Goal: Book appointment/travel/reservation

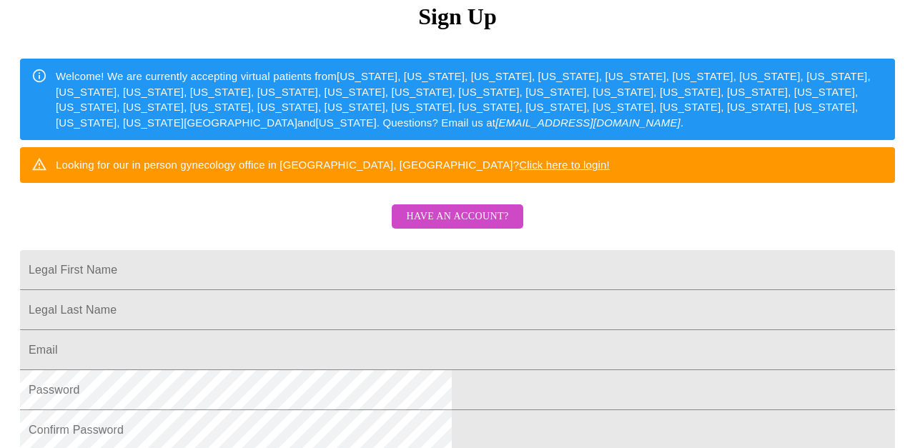
scroll to position [164, 0]
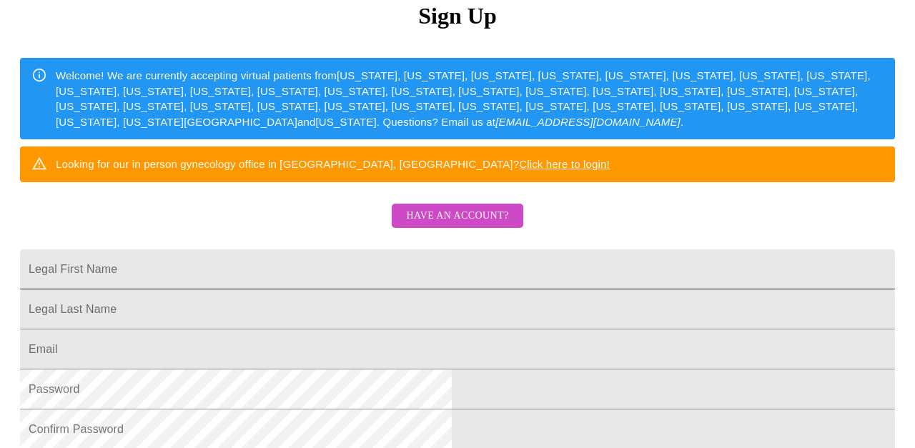
click at [353, 289] on input "Legal First Name" at bounding box center [457, 269] width 875 height 40
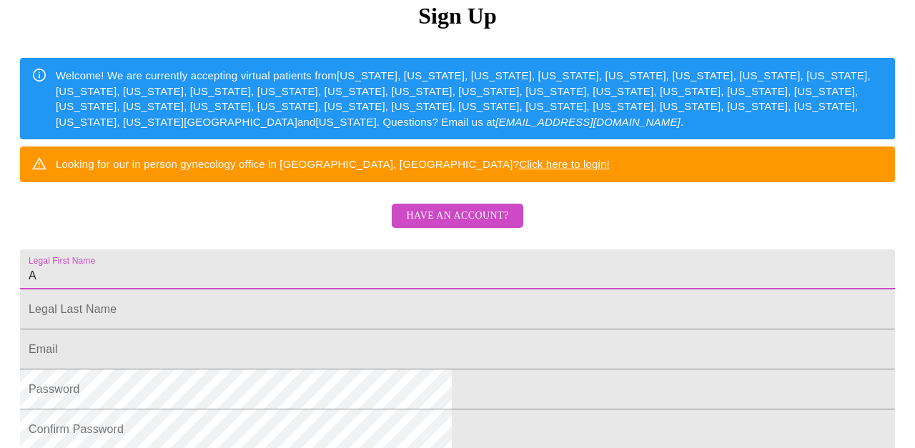
type input "A"
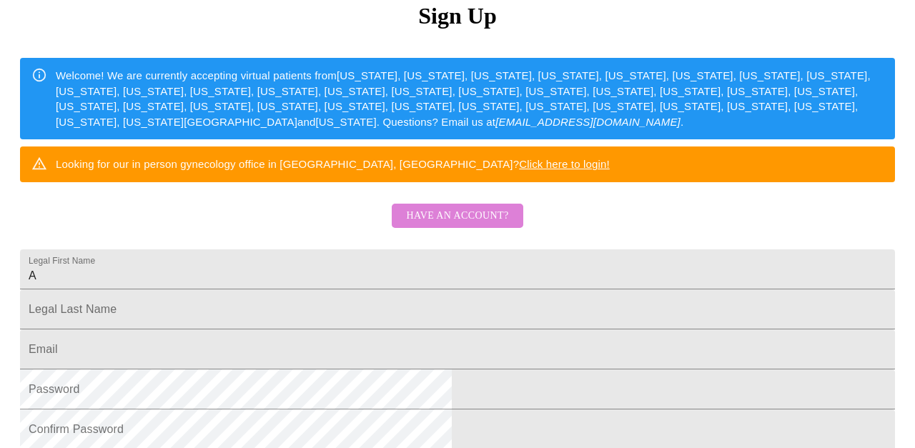
click at [462, 225] on span "Have an account?" at bounding box center [457, 216] width 102 height 18
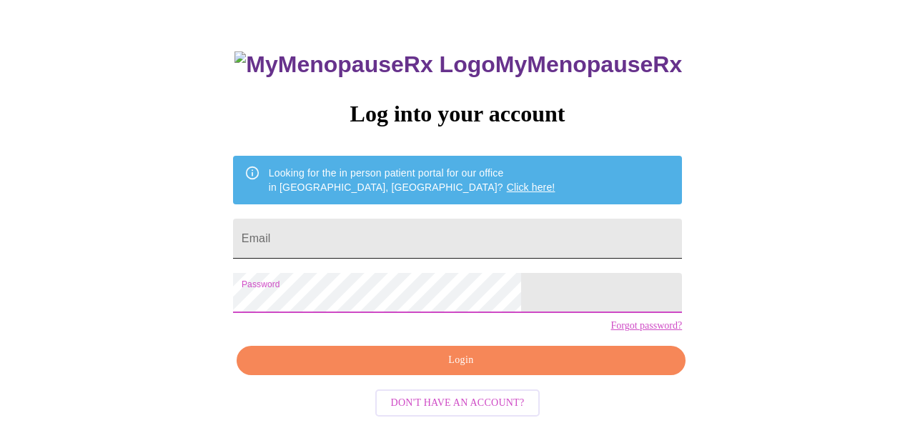
click at [375, 234] on input "Email" at bounding box center [457, 239] width 449 height 40
type input "[EMAIL_ADDRESS][DOMAIN_NAME]"
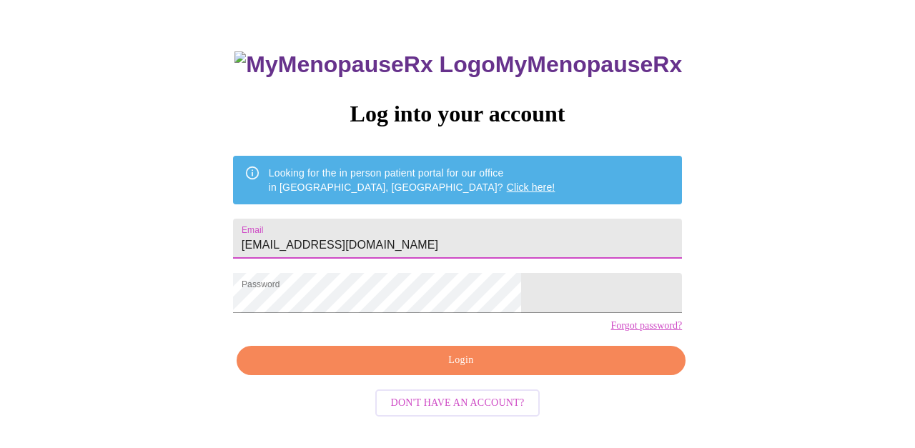
click at [467, 370] on span "Login" at bounding box center [461, 361] width 416 height 18
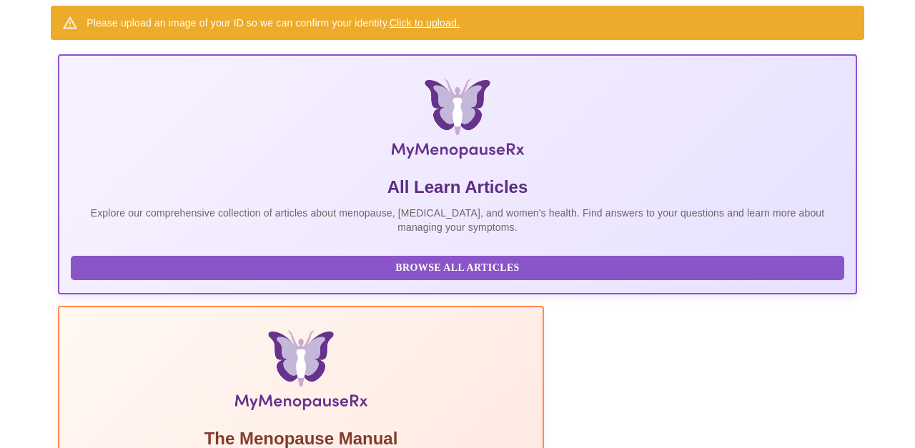
scroll to position [204, 0]
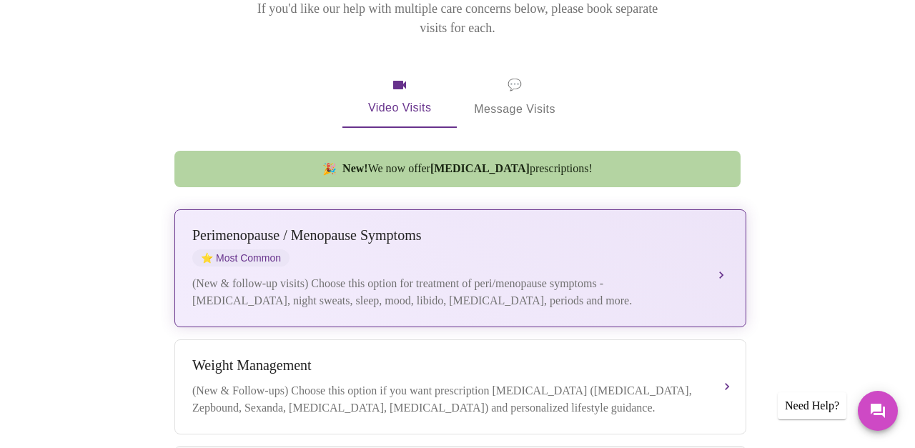
scroll to position [248, 0]
click at [492, 274] on div "(New & follow-up visits) Choose this option for treatment of peri/menopause sym…" at bounding box center [445, 291] width 507 height 34
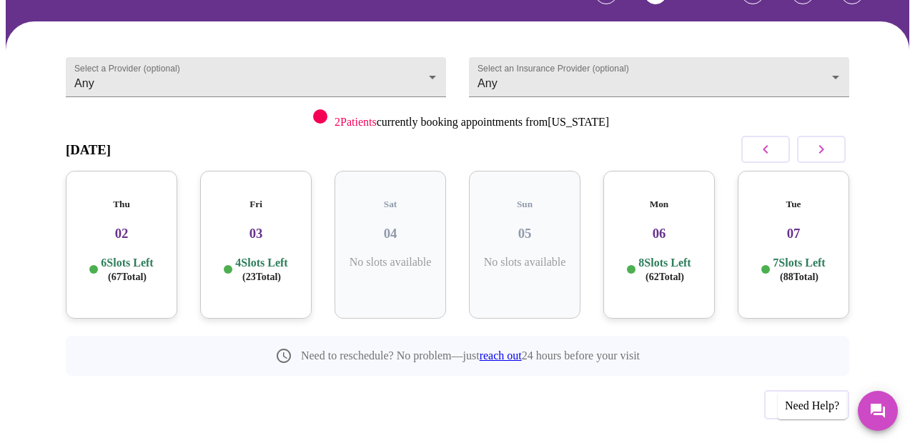
scroll to position [114, 0]
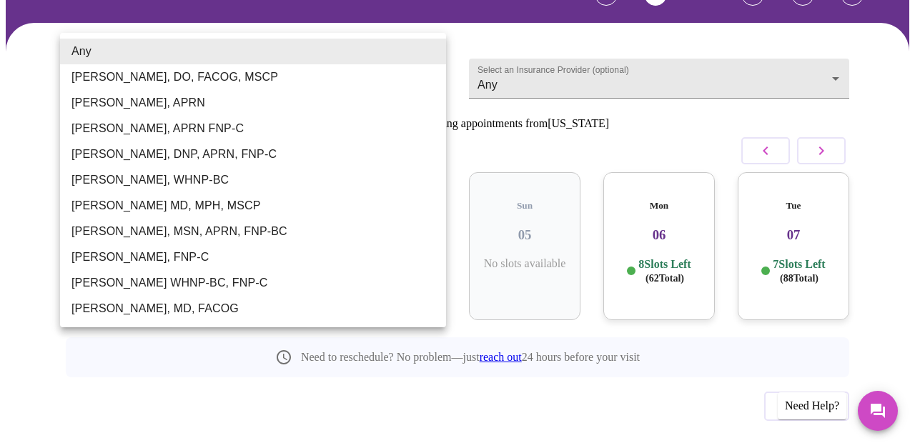
click at [431, 49] on body "MyMenopauseRx Appointments Messaging Labs Uploads Medications Community Refer a…" at bounding box center [457, 192] width 903 height 600
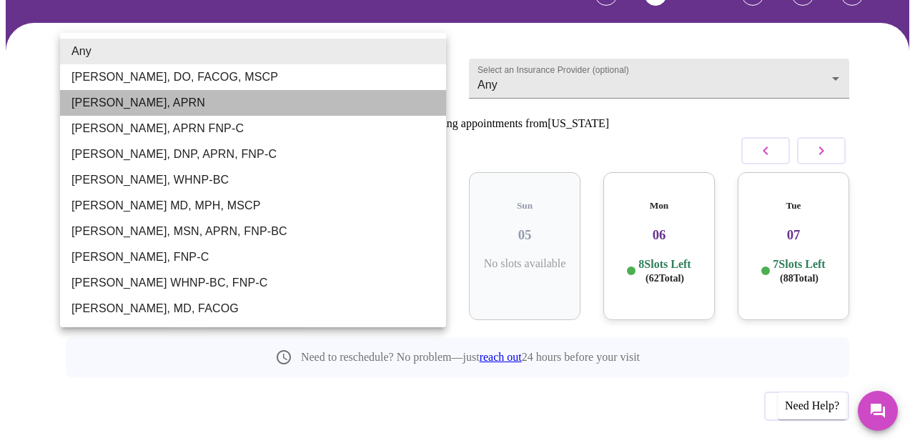
click at [388, 96] on li "[PERSON_NAME], APRN" at bounding box center [253, 103] width 386 height 26
type input "[PERSON_NAME], APRN"
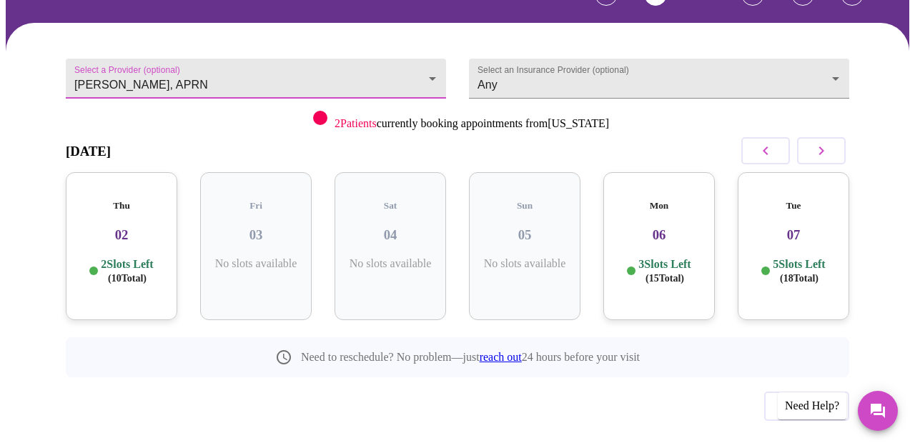
click at [822, 142] on icon "button" at bounding box center [821, 150] width 17 height 17
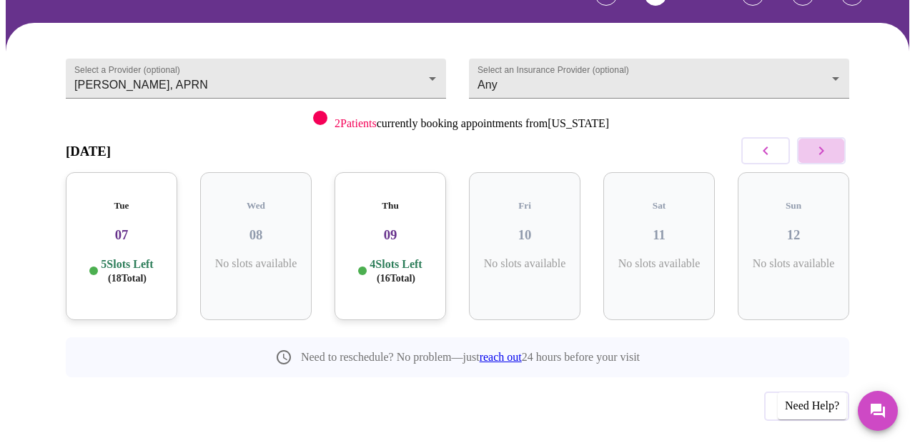
click at [822, 142] on icon "button" at bounding box center [821, 150] width 17 height 17
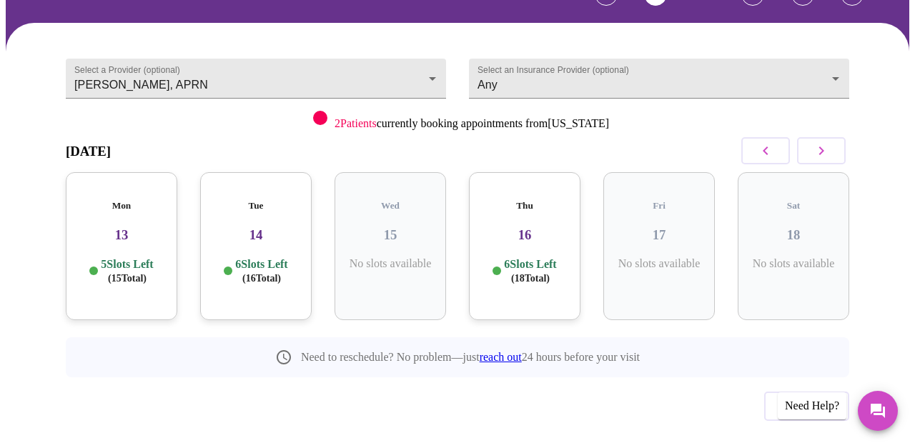
click at [243, 227] on h3 "14" at bounding box center [256, 235] width 89 height 16
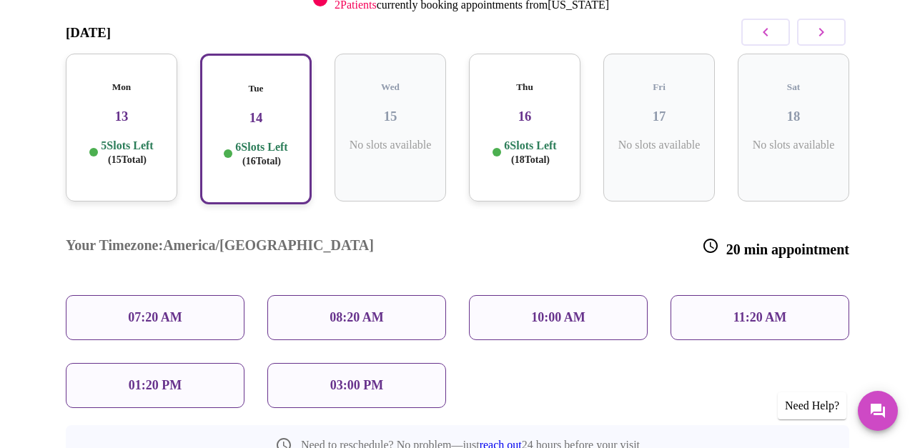
scroll to position [237, 0]
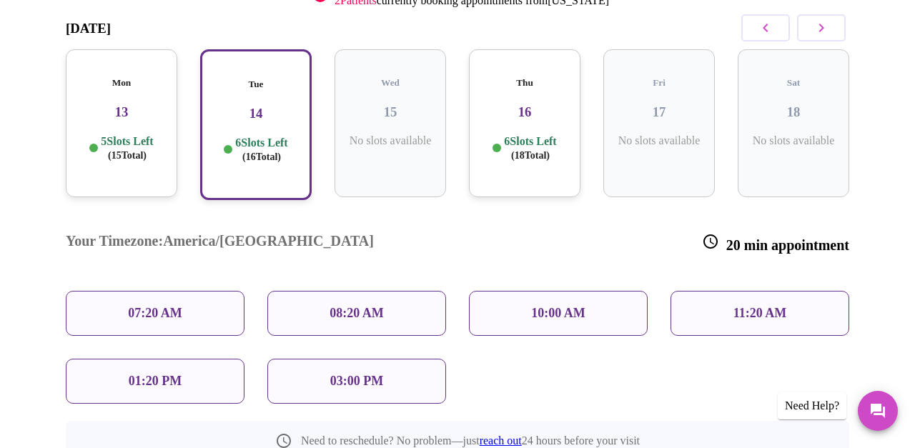
click at [549, 306] on p "10:00 AM" at bounding box center [558, 313] width 54 height 15
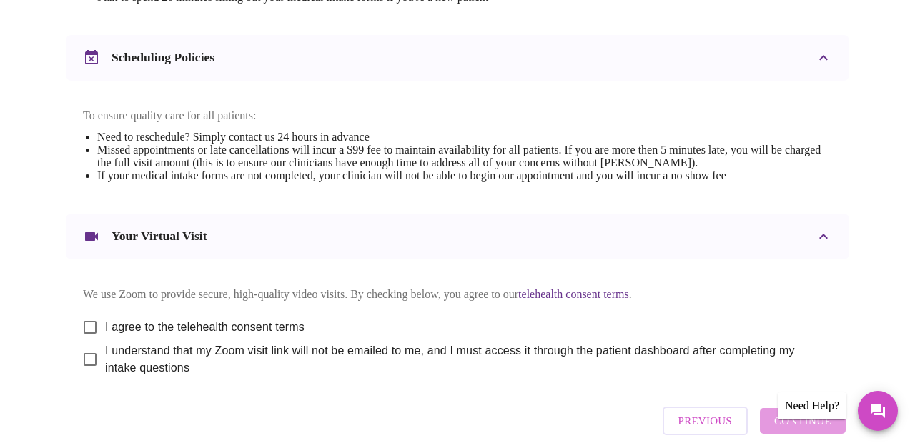
scroll to position [534, 0]
click at [86, 314] on input "I agree to the telehealth consent terms" at bounding box center [90, 327] width 30 height 30
checkbox input "true"
click at [86, 352] on input "I understand that my Zoom visit link will not be emailed to me, and I must acce…" at bounding box center [90, 359] width 30 height 30
checkbox input "true"
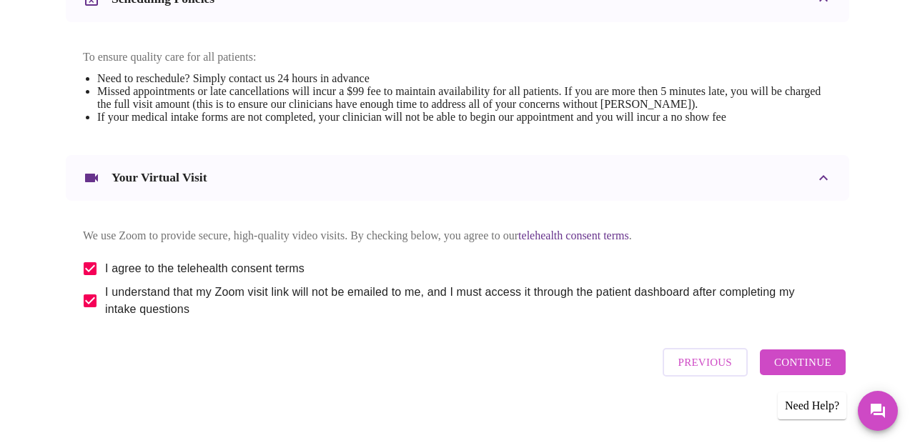
click at [806, 359] on span "Continue" at bounding box center [802, 362] width 57 height 19
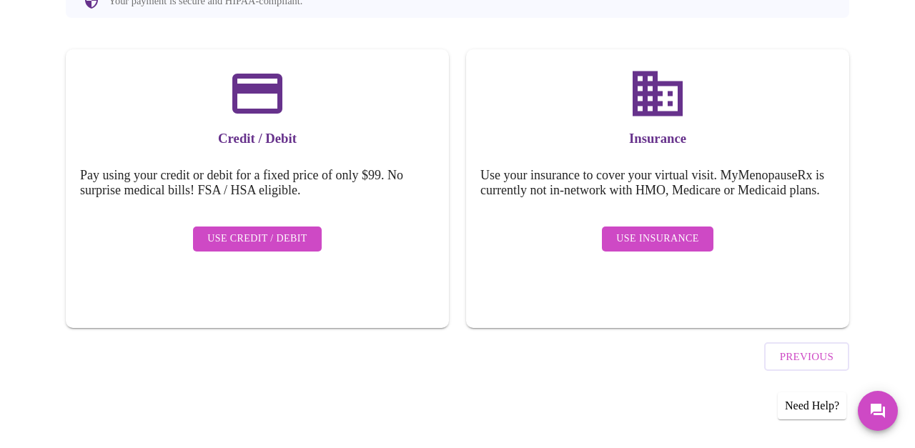
scroll to position [160, 0]
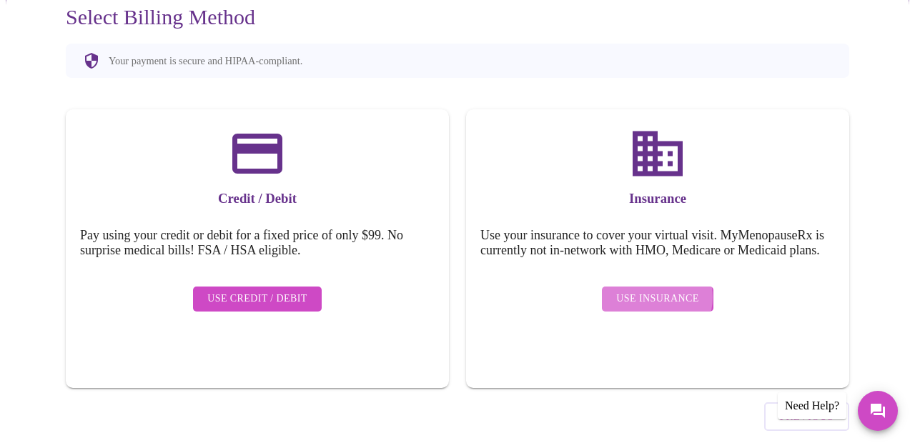
click at [653, 290] on span "Use Insurance" at bounding box center [657, 299] width 82 height 18
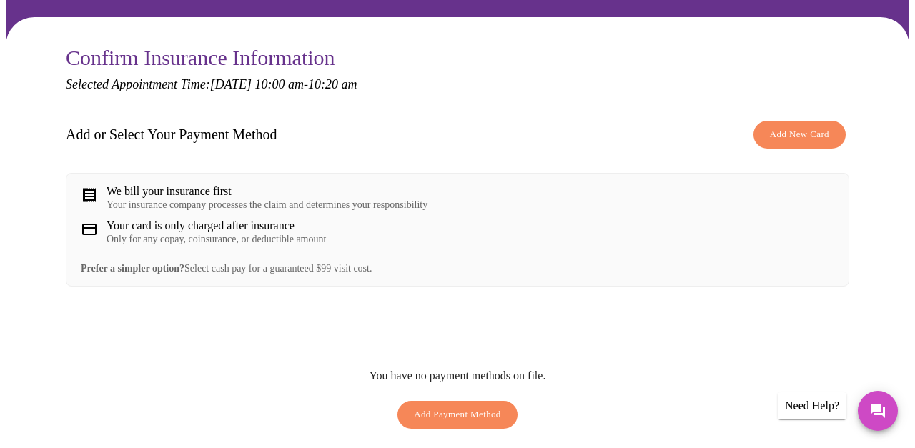
scroll to position [105, 0]
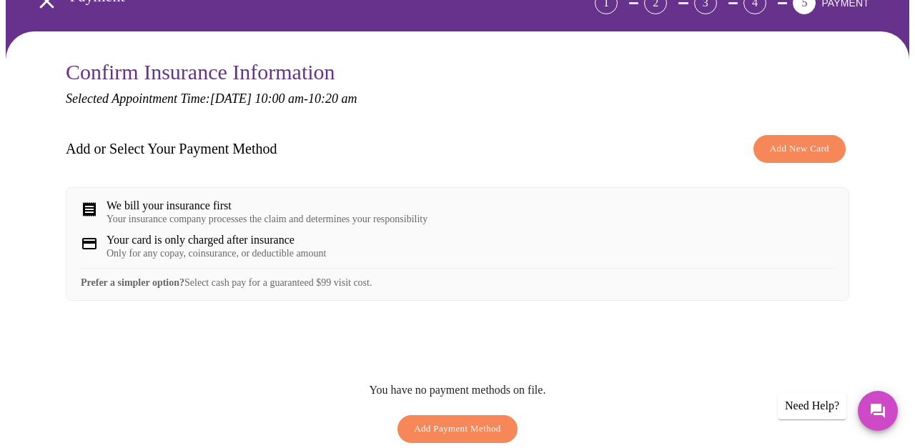
click at [796, 141] on span "Add New Card" at bounding box center [799, 149] width 59 height 16
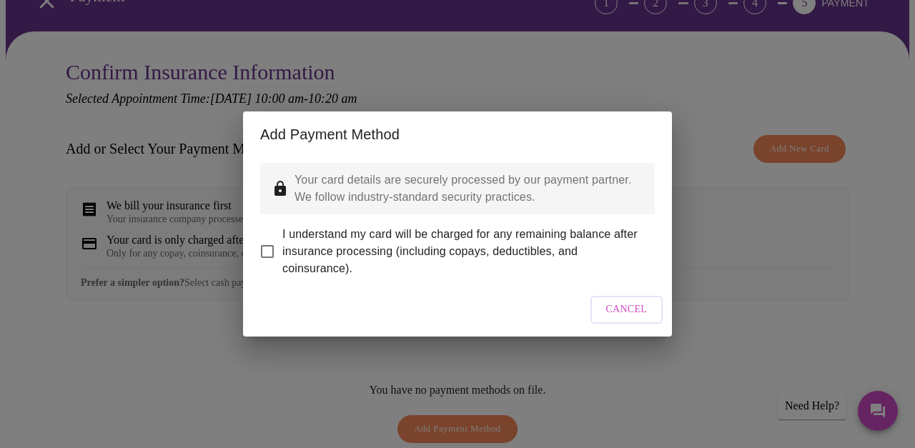
click at [269, 241] on input "I understand my card will be charged for any remaining balance after insurance …" at bounding box center [267, 252] width 30 height 30
checkbox input "true"
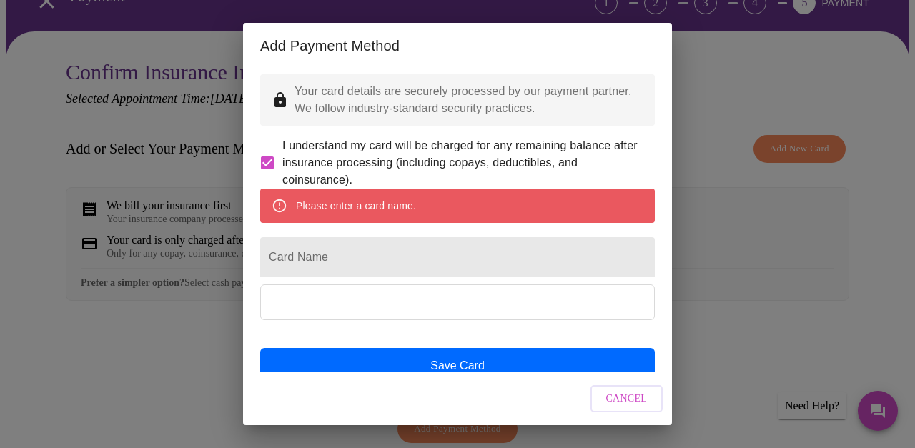
click at [374, 277] on input "Card Name" at bounding box center [457, 257] width 395 height 40
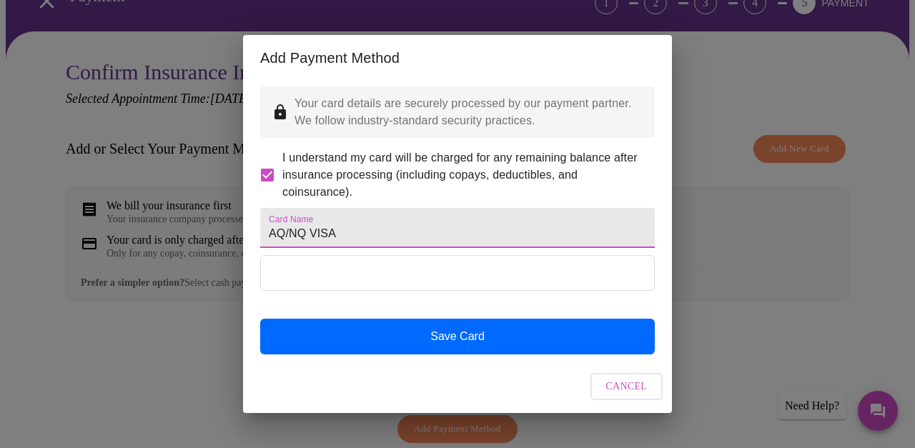
type input "AQ/NQ VISA"
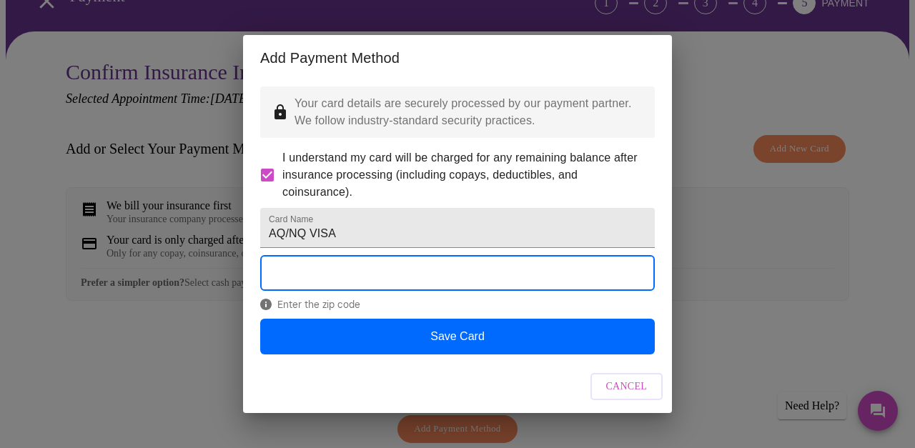
scroll to position [13, 0]
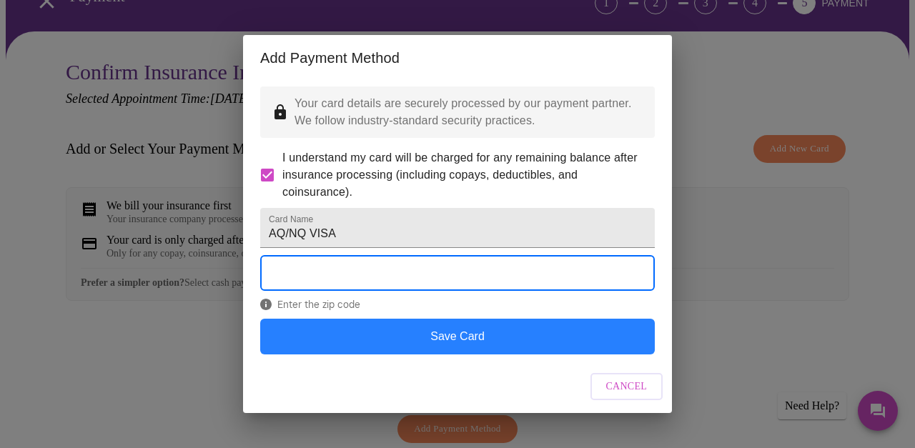
click at [458, 352] on button "Save Card" at bounding box center [457, 337] width 395 height 36
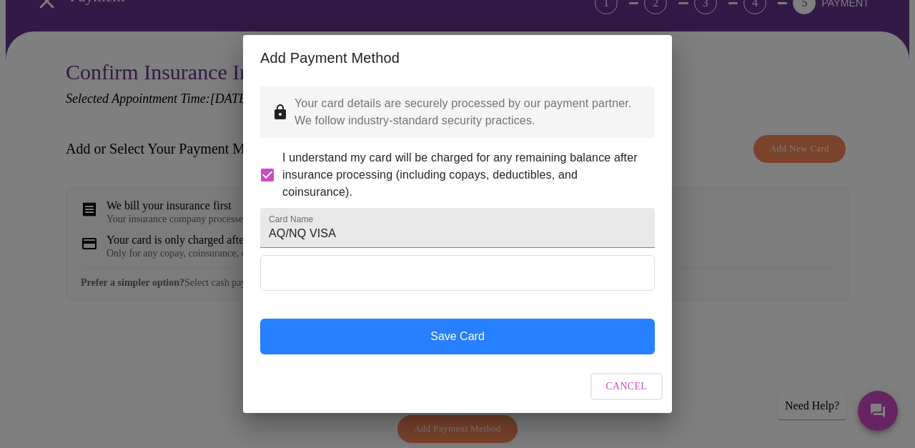
scroll to position [10, 0]
click at [457, 352] on button "Save Card" at bounding box center [457, 337] width 395 height 36
click at [464, 355] on button "Save Card" at bounding box center [457, 337] width 395 height 36
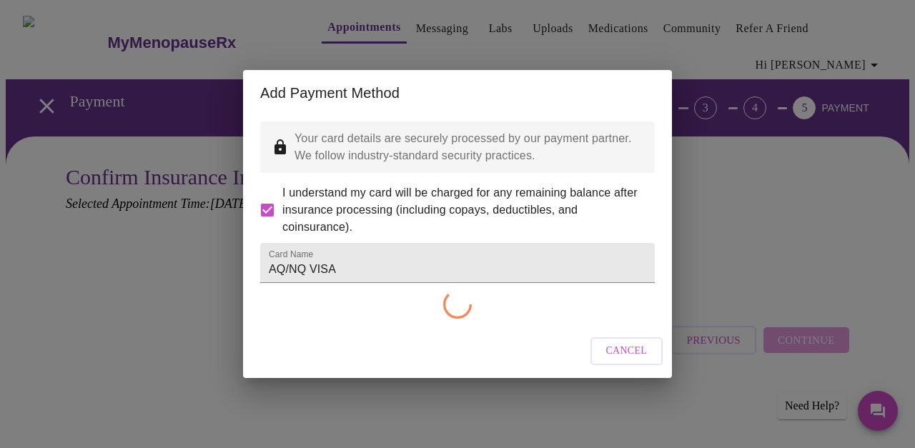
scroll to position [0, 0]
checkbox input "false"
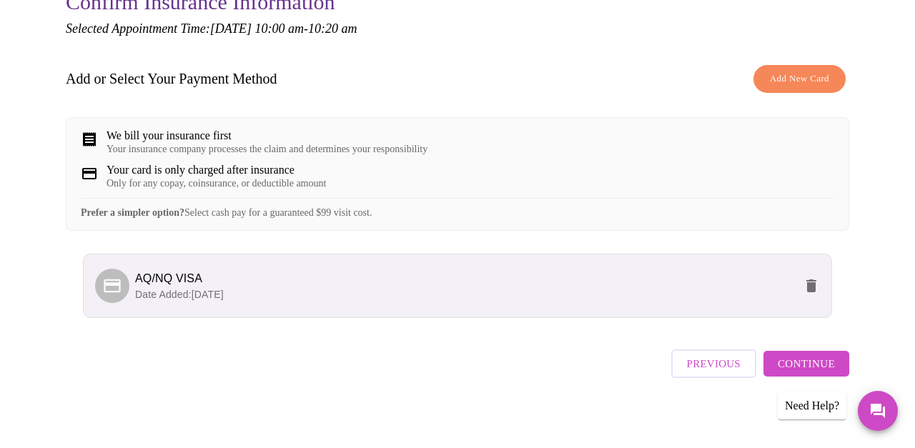
scroll to position [174, 0]
click at [801, 360] on span "Continue" at bounding box center [806, 365] width 57 height 19
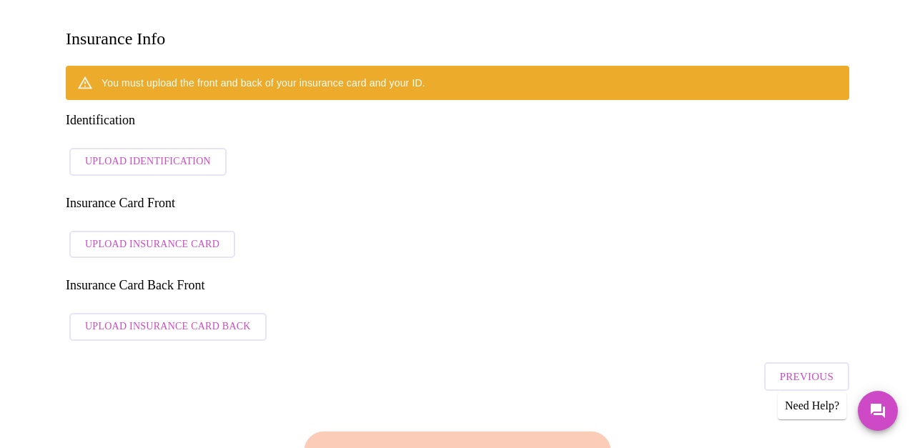
scroll to position [222, 0]
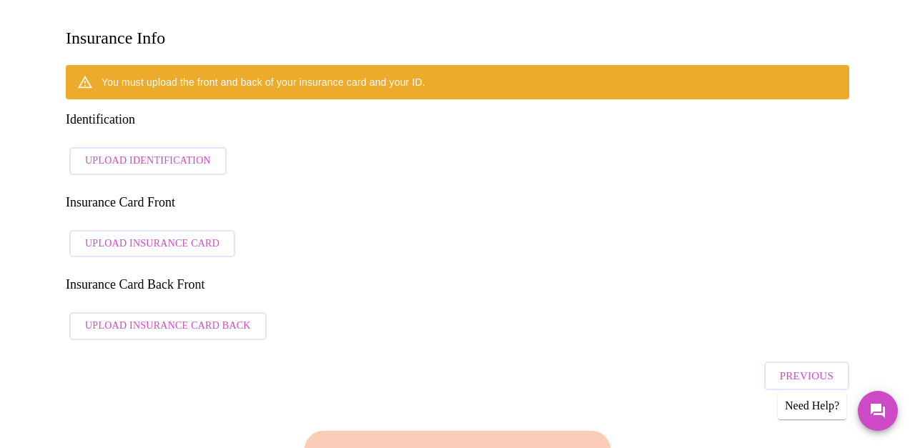
click at [138, 152] on span "Upload Identification" at bounding box center [148, 161] width 126 height 18
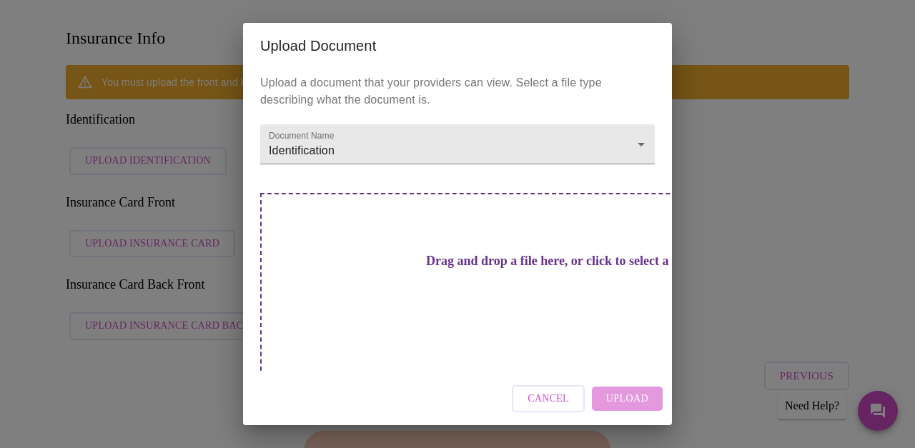
click at [543, 390] on span "Cancel" at bounding box center [547, 399] width 41 height 18
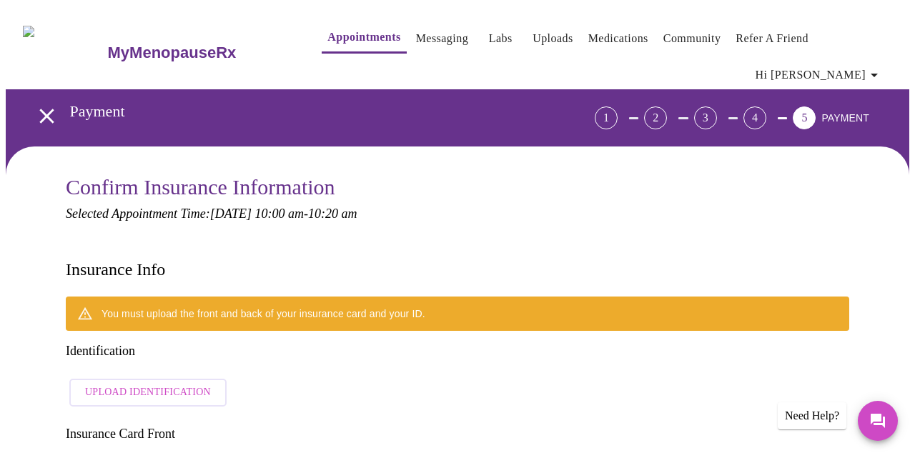
scroll to position [0, 0]
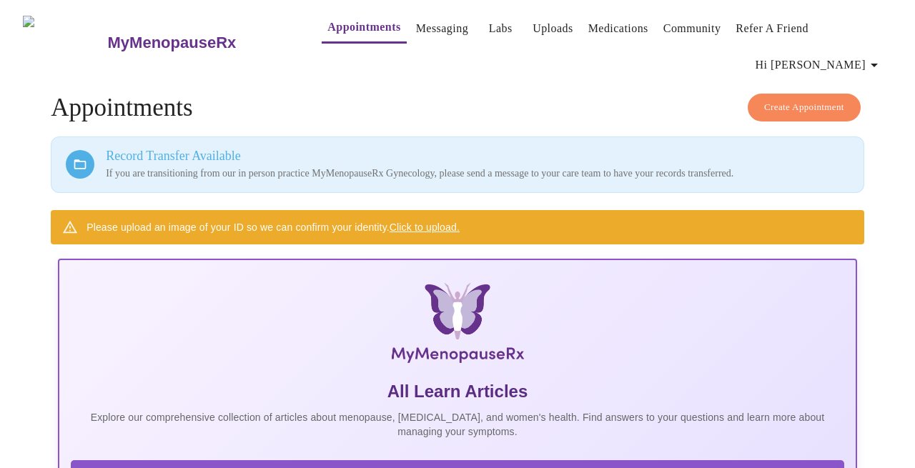
click at [532, 33] on link "Uploads" at bounding box center [552, 29] width 41 height 20
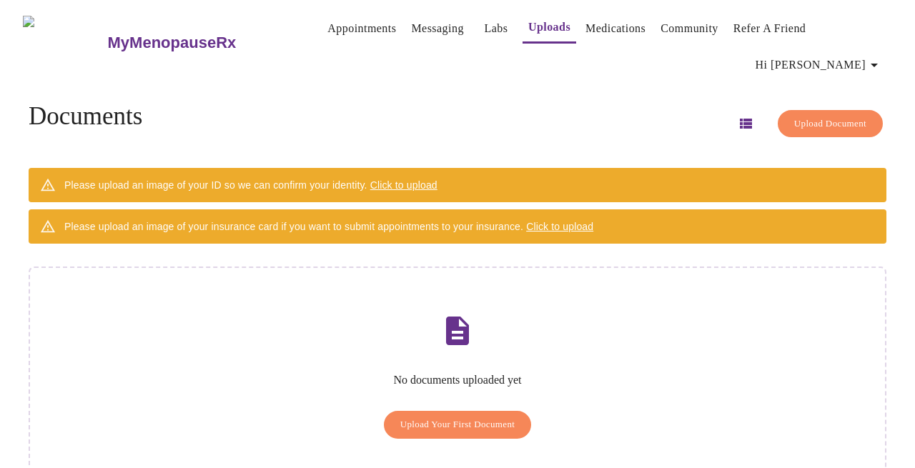
click at [428, 179] on span "Click to upload" at bounding box center [403, 184] width 67 height 11
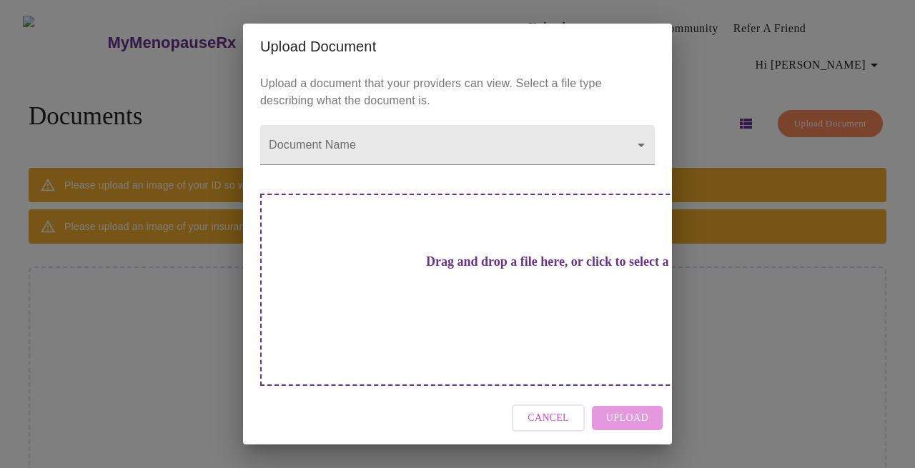
click at [457, 269] on h3 "Drag and drop a file here, or click to select a file" at bounding box center [557, 261] width 395 height 15
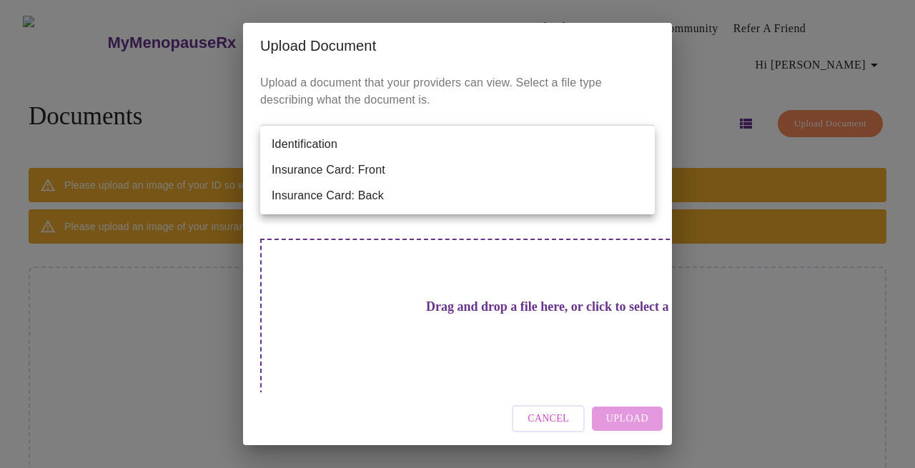
click at [630, 144] on body "MyMenopauseRx Appointments Messaging Labs Uploads Medications Community Refer a…" at bounding box center [457, 261] width 903 height 510
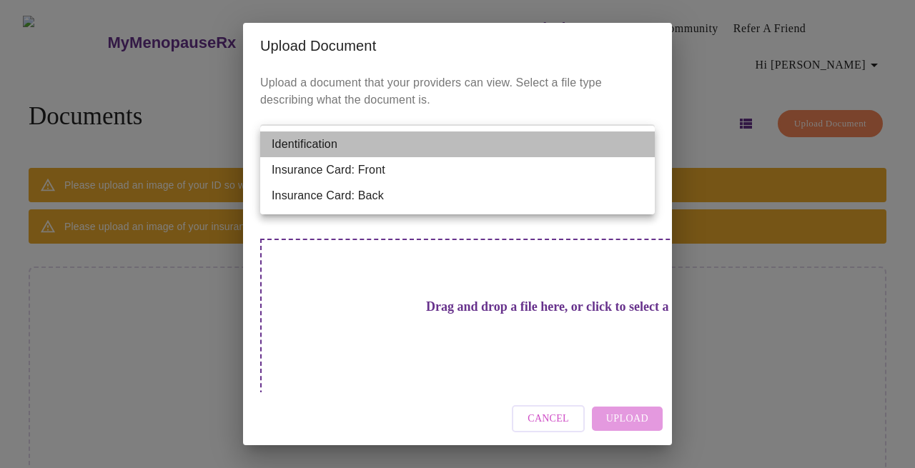
click at [575, 152] on li "Identification" at bounding box center [457, 145] width 395 height 26
type input "Identification"
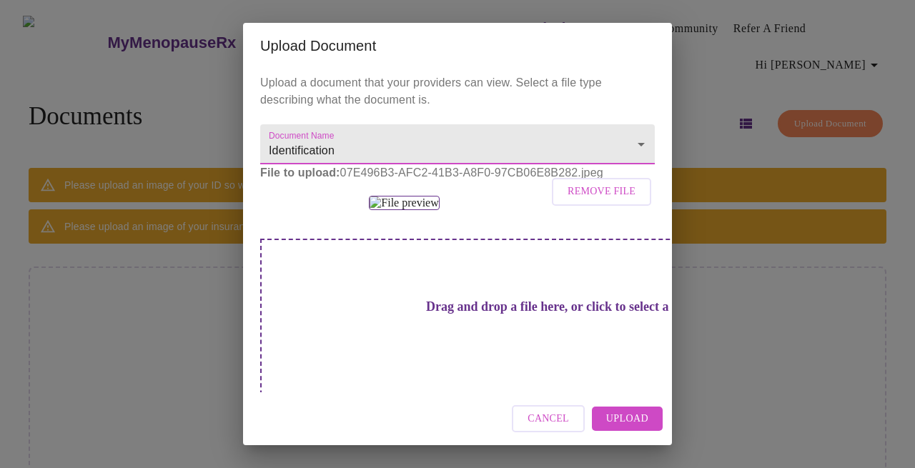
click at [622, 419] on span "Upload" at bounding box center [627, 419] width 42 height 18
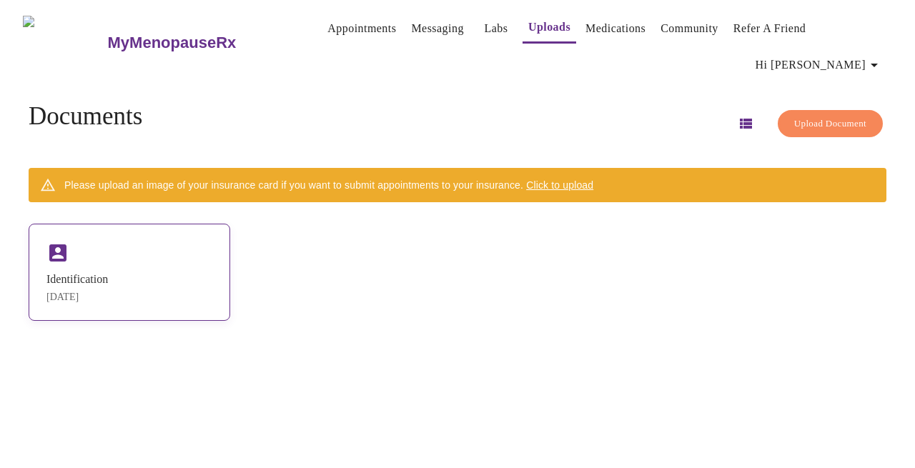
click at [69, 242] on icon at bounding box center [57, 253] width 23 height 23
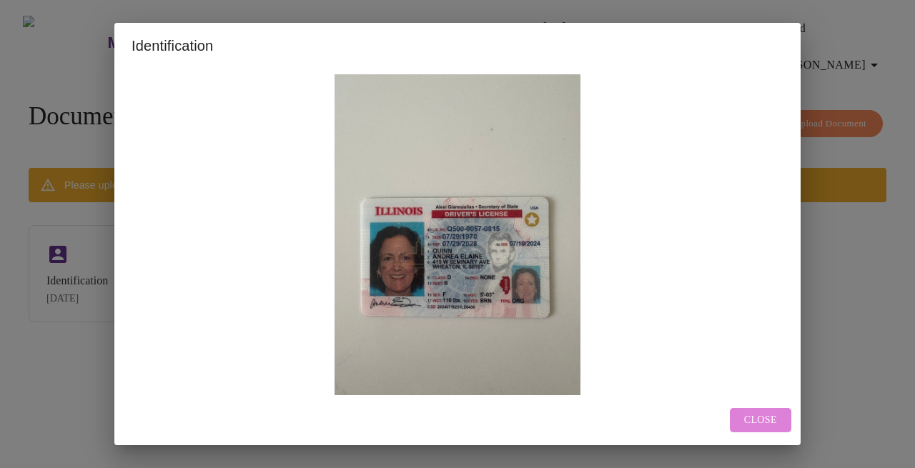
click at [761, 421] on span "Close" at bounding box center [760, 421] width 33 height 18
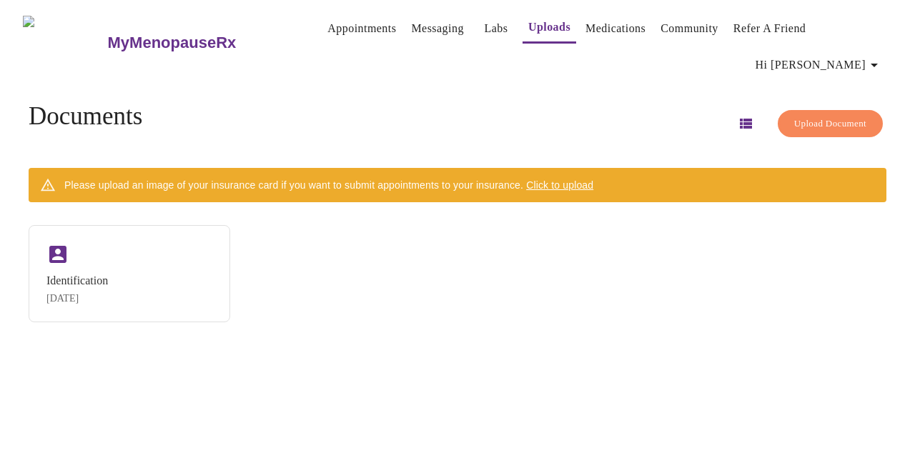
click at [578, 179] on span "Click to upload" at bounding box center [559, 184] width 67 height 11
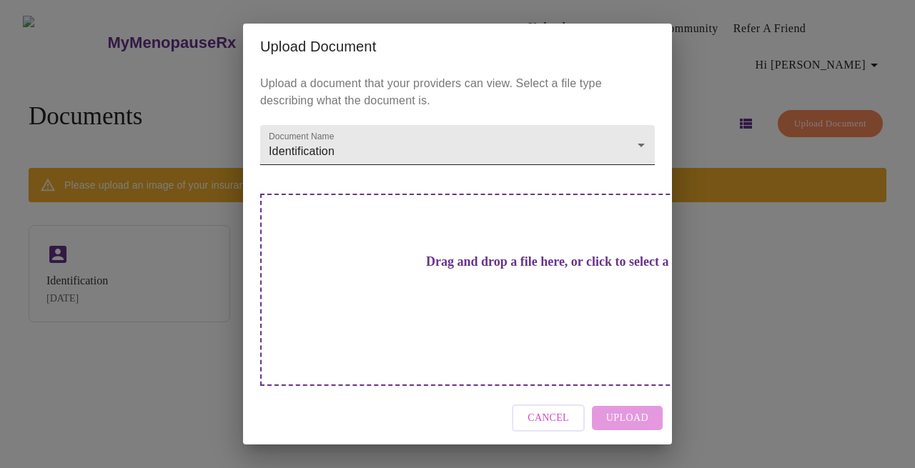
click at [618, 172] on body "MyMenopauseRx Appointments Messaging Labs Uploads Medications Community Refer a…" at bounding box center [457, 240] width 903 height 468
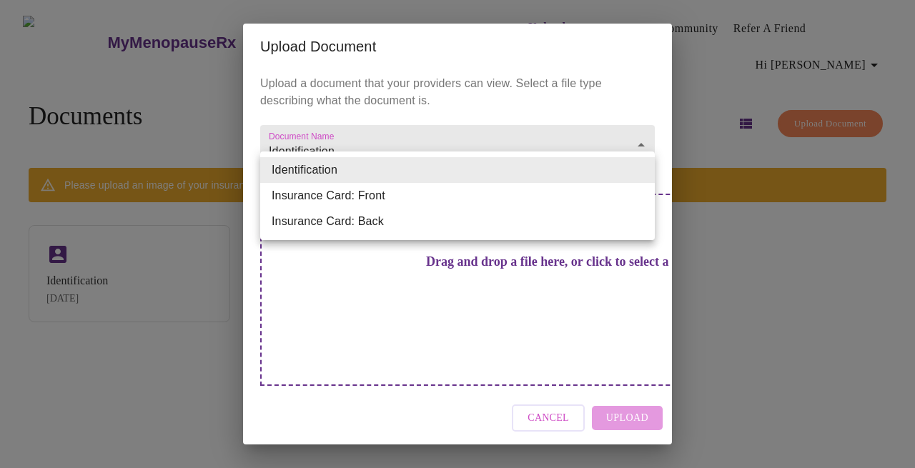
click at [607, 200] on li "Insurance Card: Front" at bounding box center [457, 196] width 395 height 26
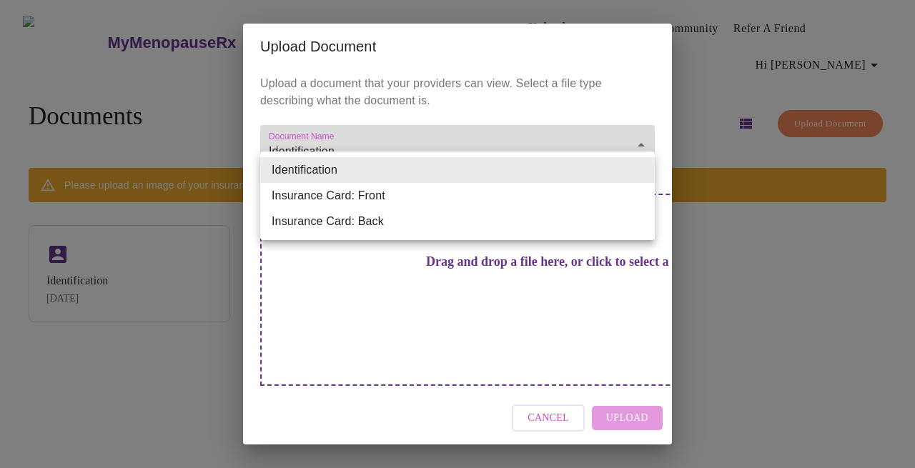
type input "Insurance Card: Front"
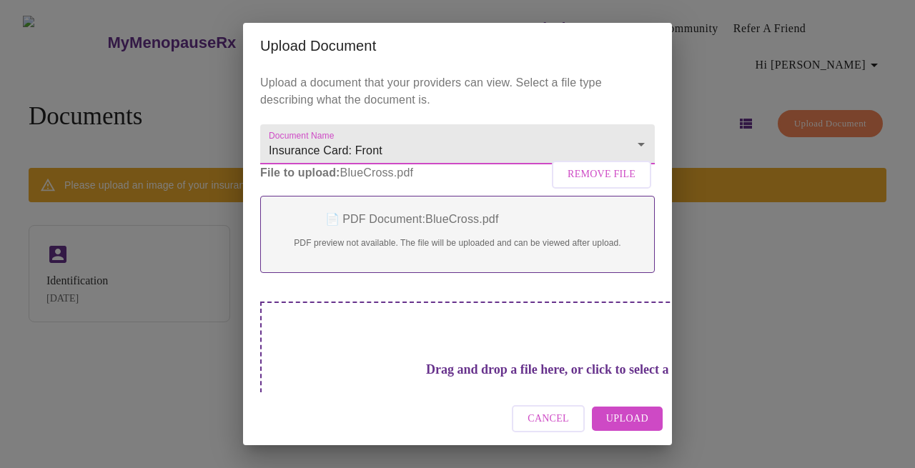
click at [626, 420] on span "Upload" at bounding box center [627, 419] width 42 height 18
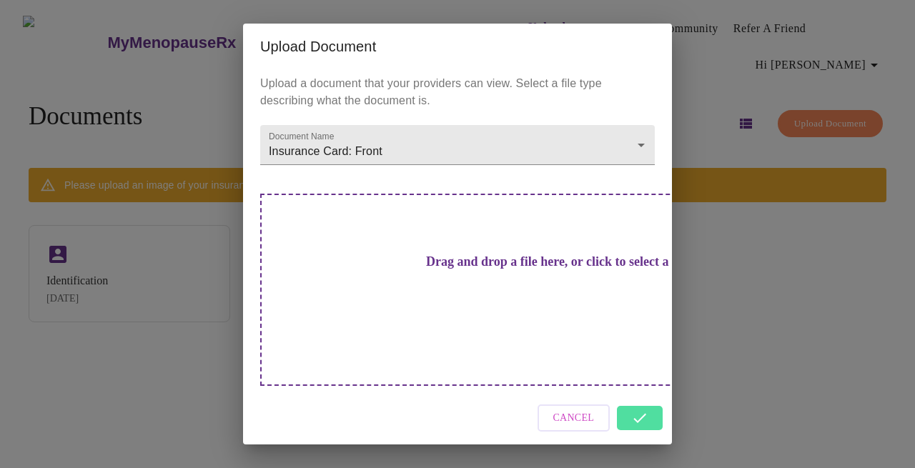
click at [643, 394] on div "Cancel" at bounding box center [457, 419] width 429 height 54
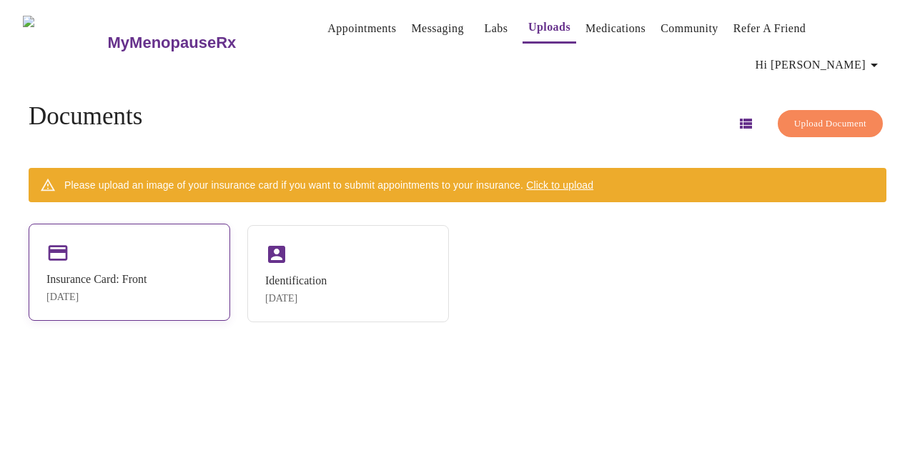
click at [132, 273] on div "Insurance Card: Front" at bounding box center [96, 279] width 100 height 13
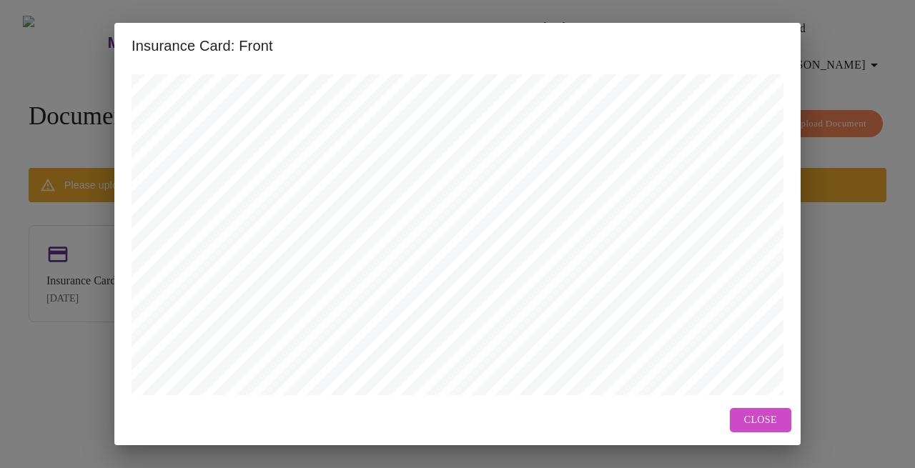
click at [740, 419] on button "Close" at bounding box center [760, 420] width 61 height 25
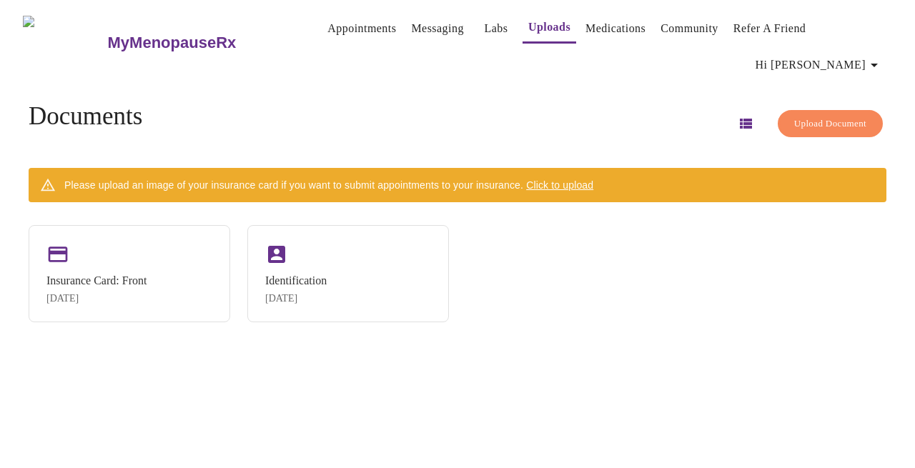
click at [575, 179] on span "Click to upload" at bounding box center [559, 184] width 67 height 11
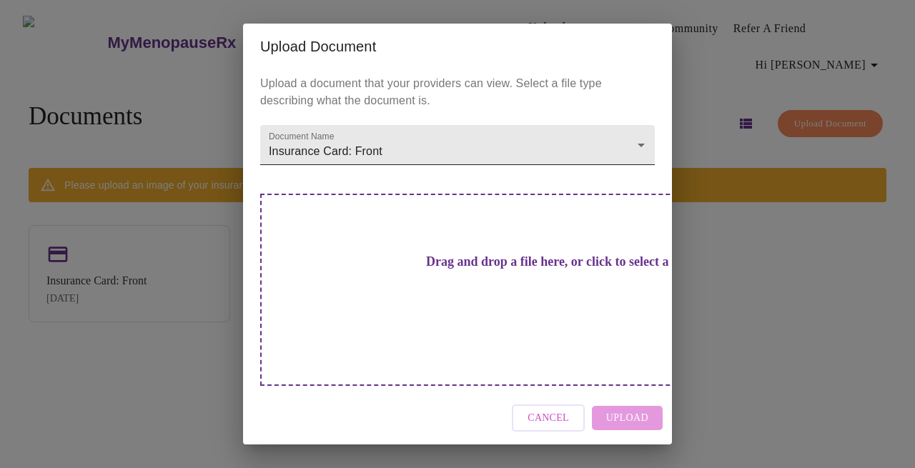
click at [417, 173] on body "MyMenopauseRx Appointments Messaging Labs Uploads Medications Community Refer a…" at bounding box center [457, 240] width 903 height 468
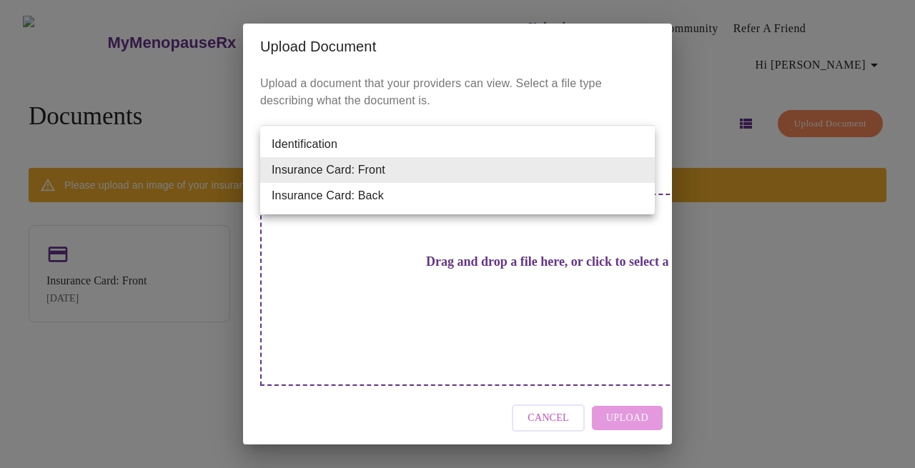
click at [409, 193] on li "Insurance Card: Back" at bounding box center [457, 196] width 395 height 26
type input "Insurance Card: Back"
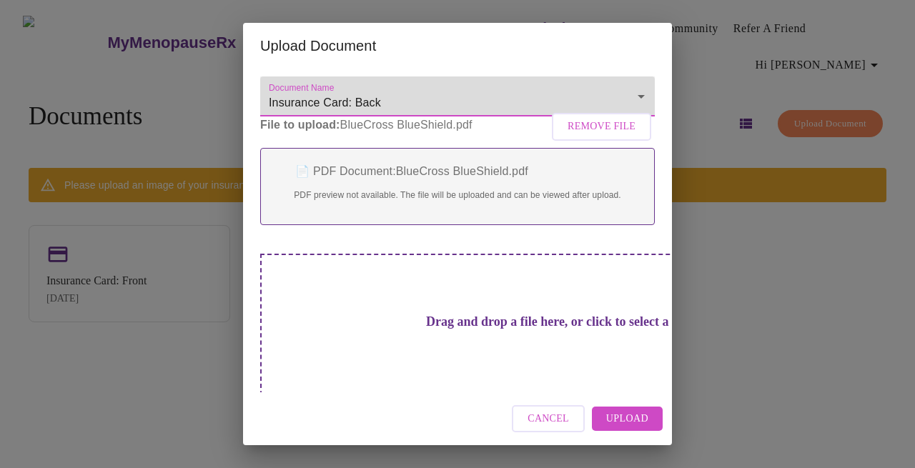
scroll to position [50, 0]
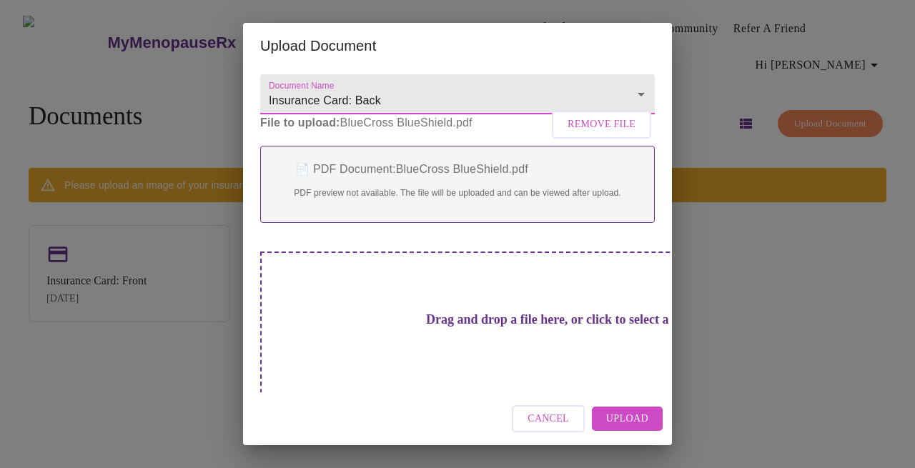
click at [626, 417] on span "Upload" at bounding box center [627, 419] width 42 height 18
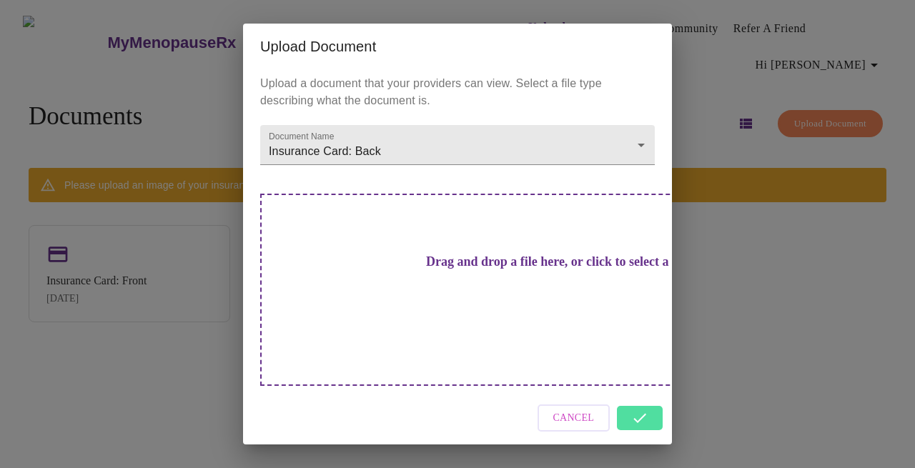
scroll to position [0, 0]
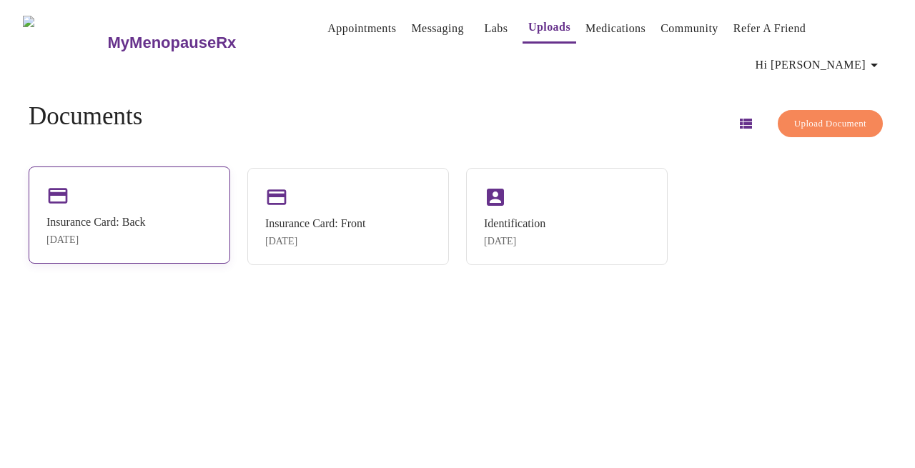
click at [143, 216] on div "Insurance Card: Back" at bounding box center [95, 222] width 99 height 13
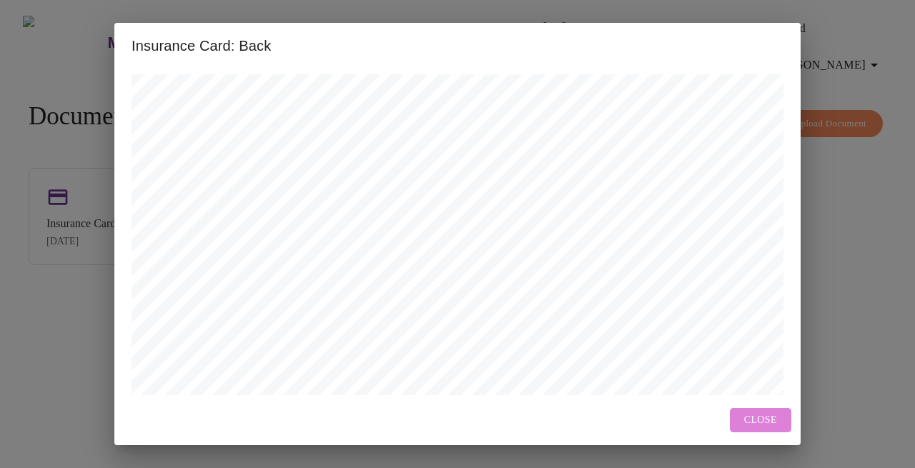
click at [748, 426] on span "Close" at bounding box center [760, 421] width 33 height 18
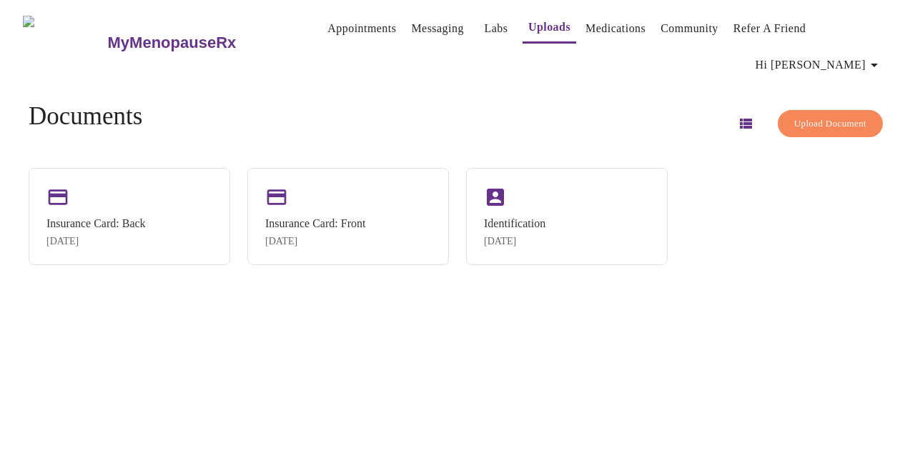
click at [327, 29] on link "Appointments" at bounding box center [361, 29] width 69 height 20
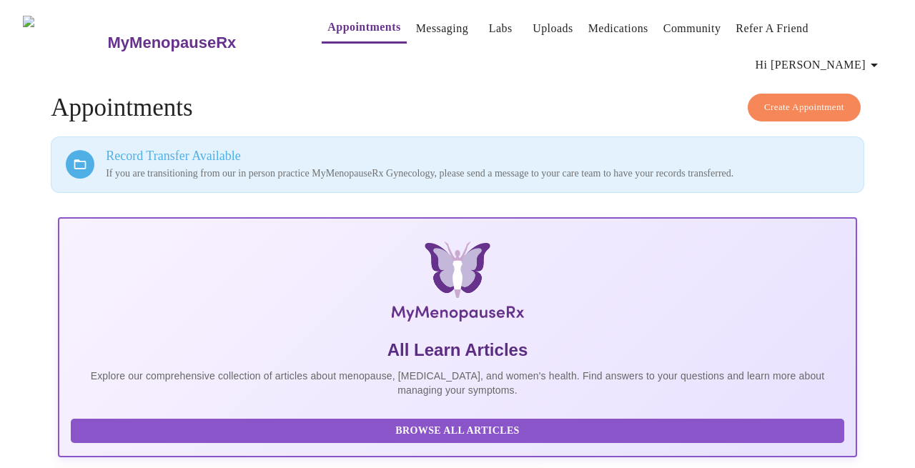
click at [792, 99] on span "Create Appointment" at bounding box center [804, 107] width 80 height 16
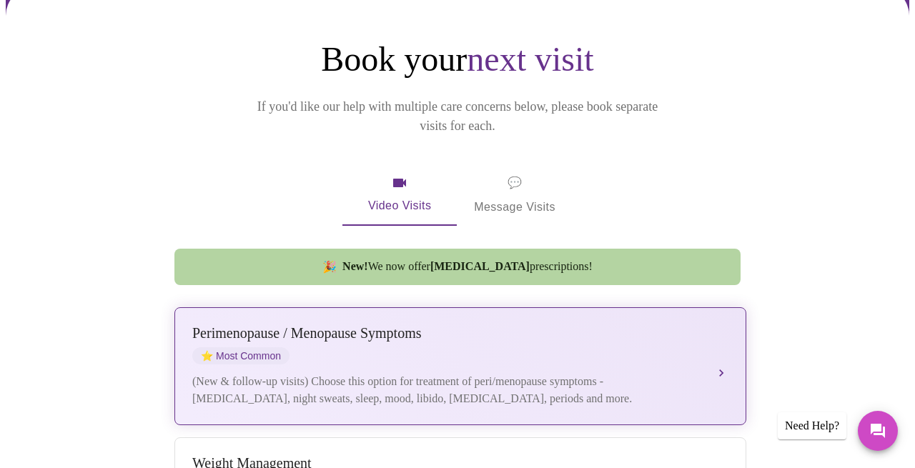
click at [569, 325] on div "Perimenopause / Menopause Symptoms ⭐ Most Common" at bounding box center [445, 344] width 507 height 39
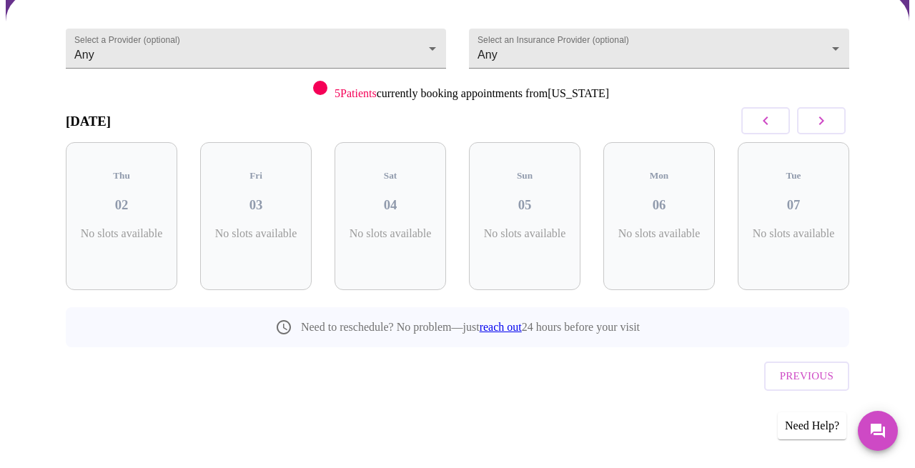
scroll to position [94, 0]
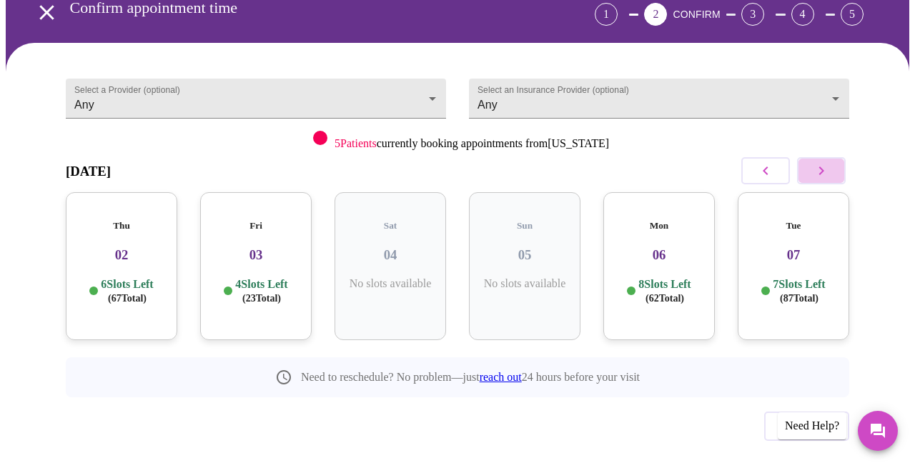
click at [830, 162] on icon "button" at bounding box center [821, 170] width 17 height 17
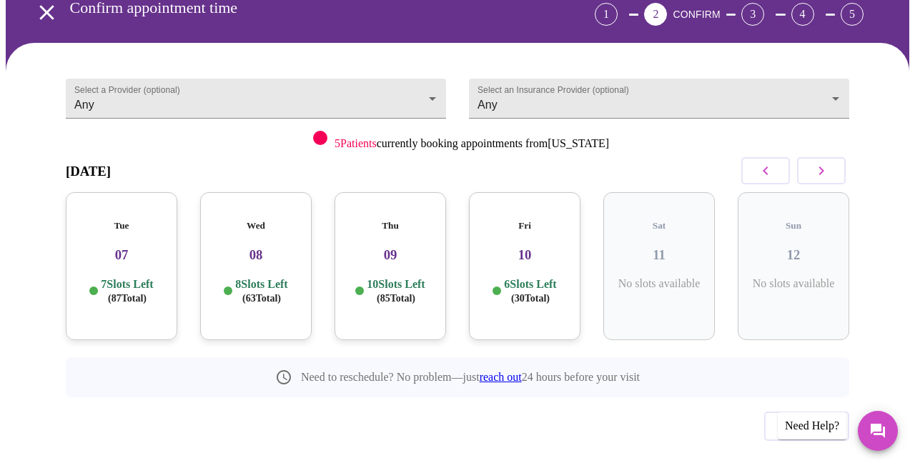
click at [821, 162] on icon "button" at bounding box center [821, 170] width 17 height 17
click at [253, 277] on p "9 Slots Left ( 113 Total)" at bounding box center [261, 291] width 52 height 28
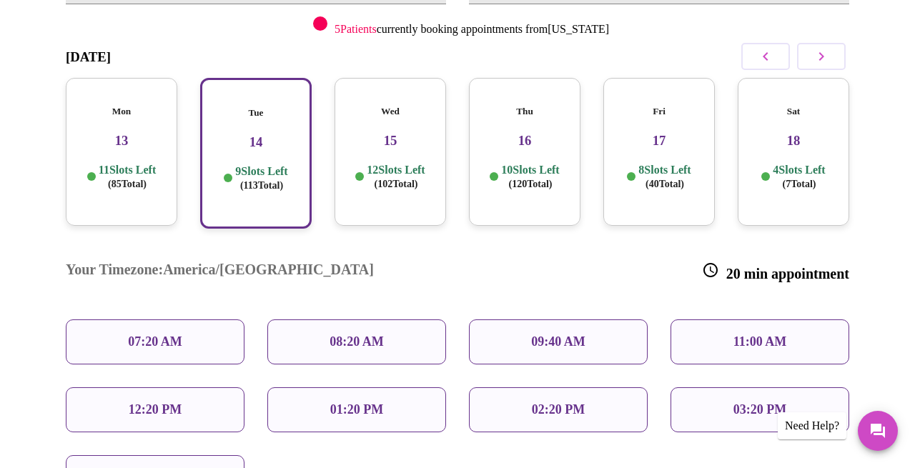
scroll to position [204, 0]
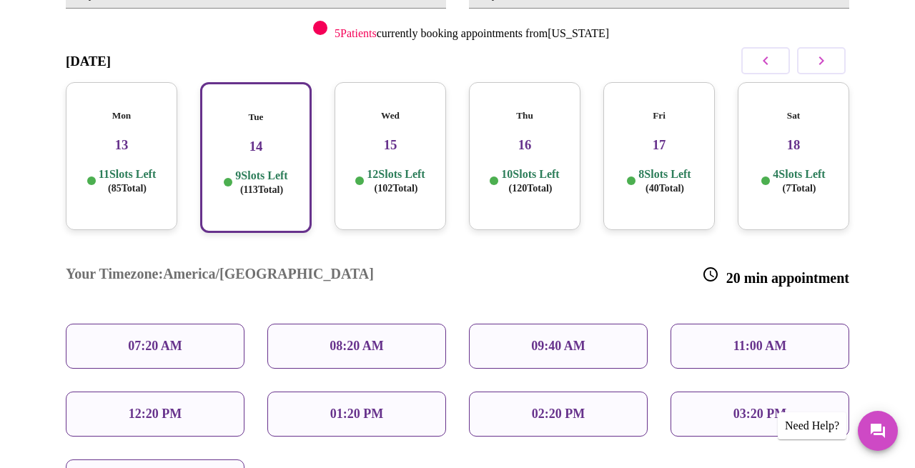
click at [554, 339] on p "09:40 AM" at bounding box center [558, 346] width 54 height 15
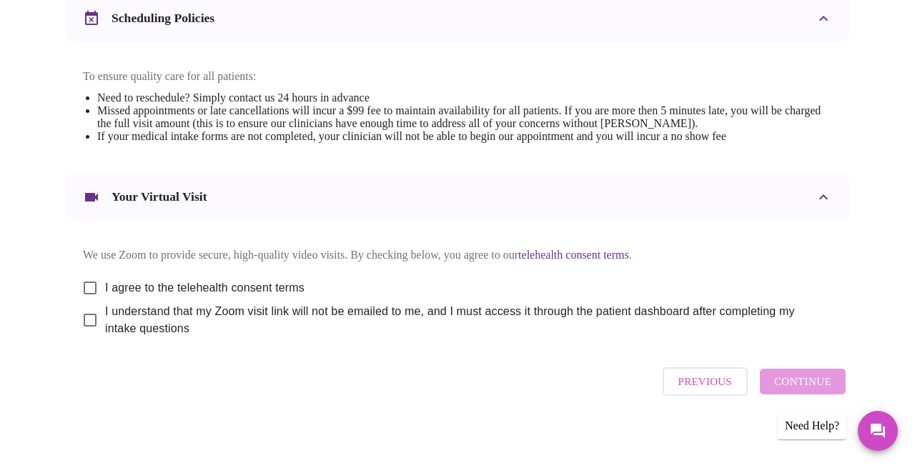
scroll to position [572, 0]
click at [86, 276] on input "I agree to the telehealth consent terms" at bounding box center [90, 289] width 30 height 30
checkbox input "true"
click at [84, 312] on input "I understand that my Zoom visit link will not be emailed to me, and I must acce…" at bounding box center [90, 321] width 30 height 30
checkbox input "true"
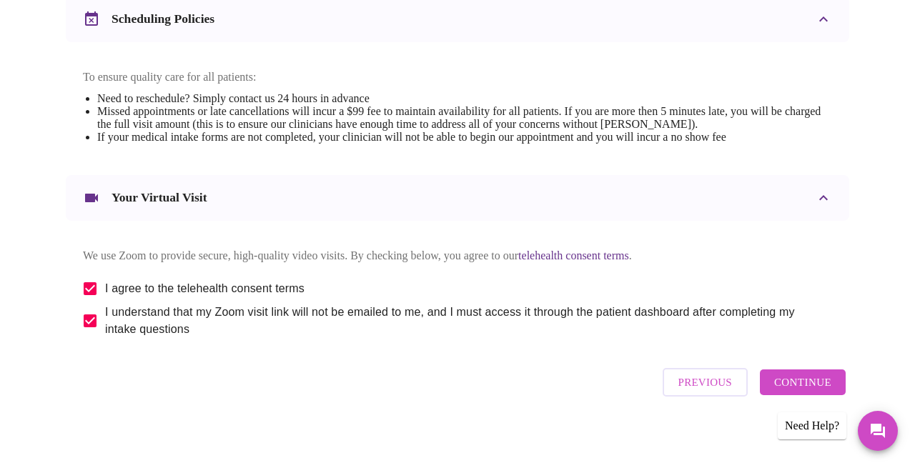
click at [811, 383] on span "Continue" at bounding box center [802, 382] width 57 height 19
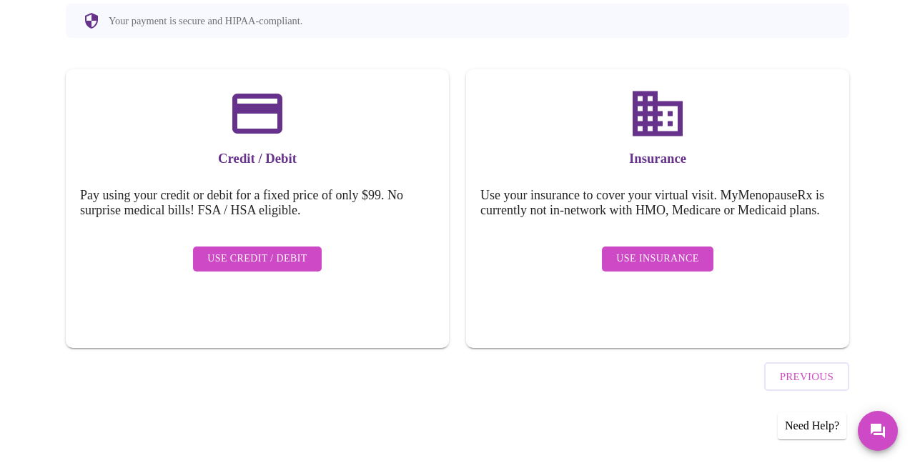
scroll to position [140, 0]
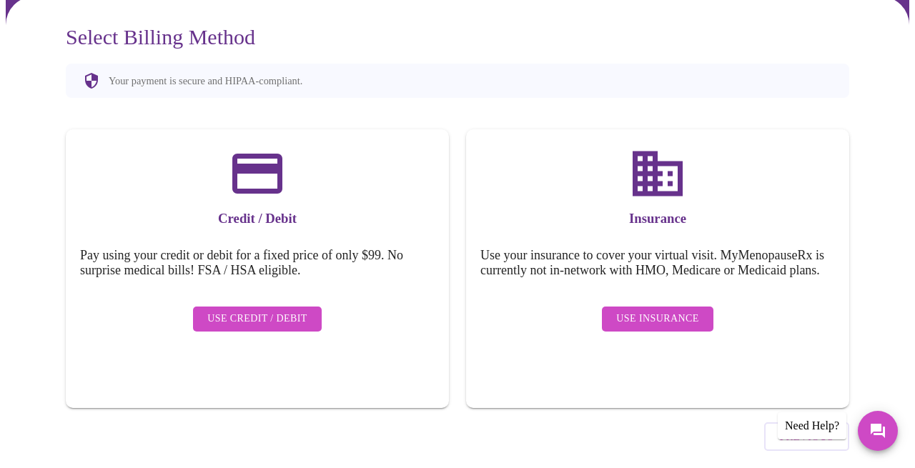
click at [660, 310] on span "Use Insurance" at bounding box center [657, 319] width 82 height 18
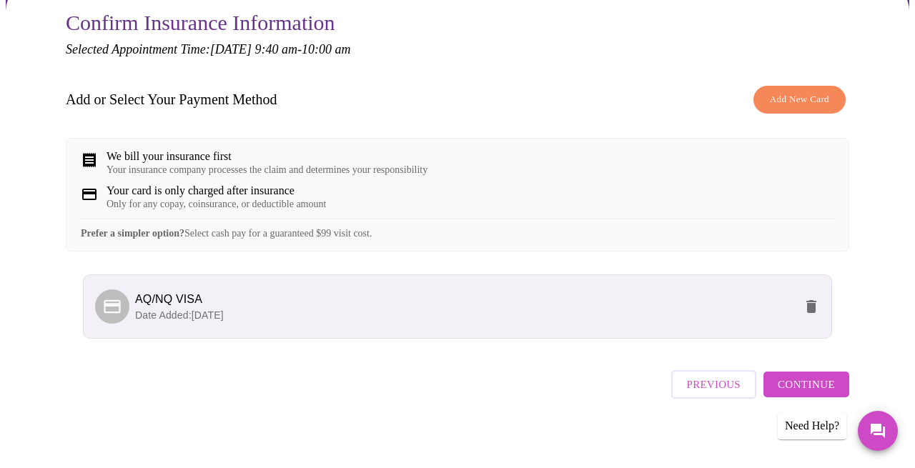
scroll to position [154, 0]
click at [816, 379] on span "Continue" at bounding box center [806, 385] width 57 height 19
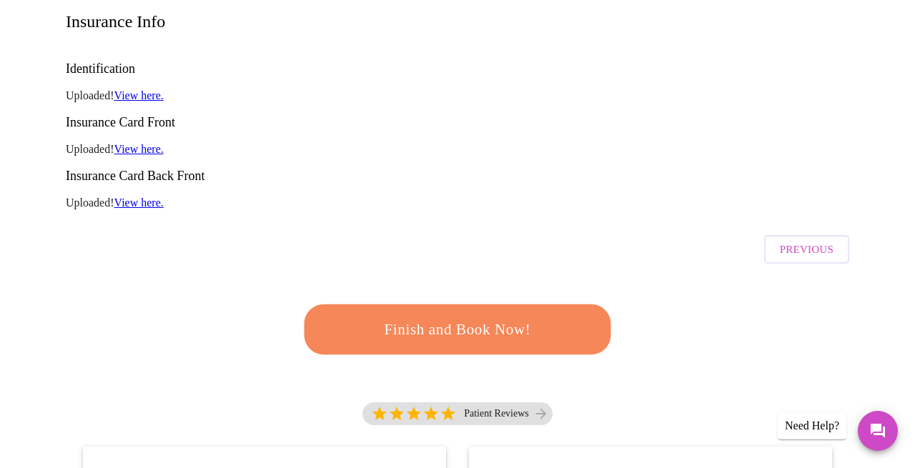
scroll to position [241, 0]
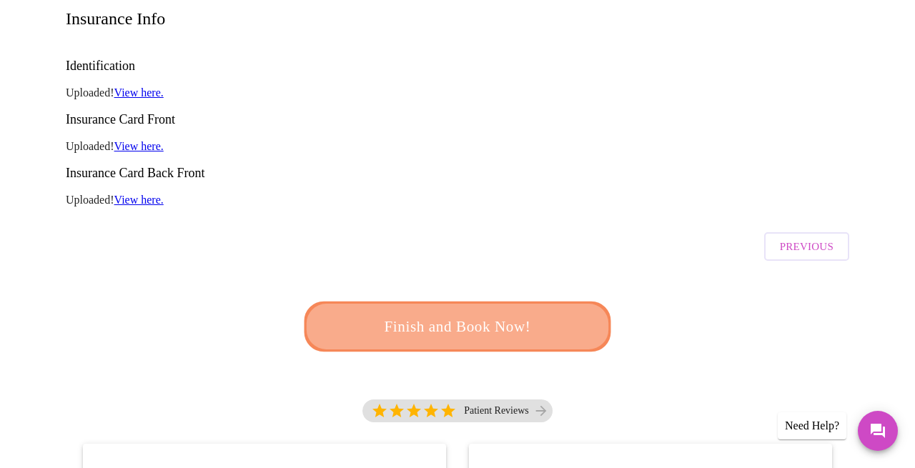
click at [503, 314] on span "Finish and Book Now!" at bounding box center [457, 327] width 265 height 26
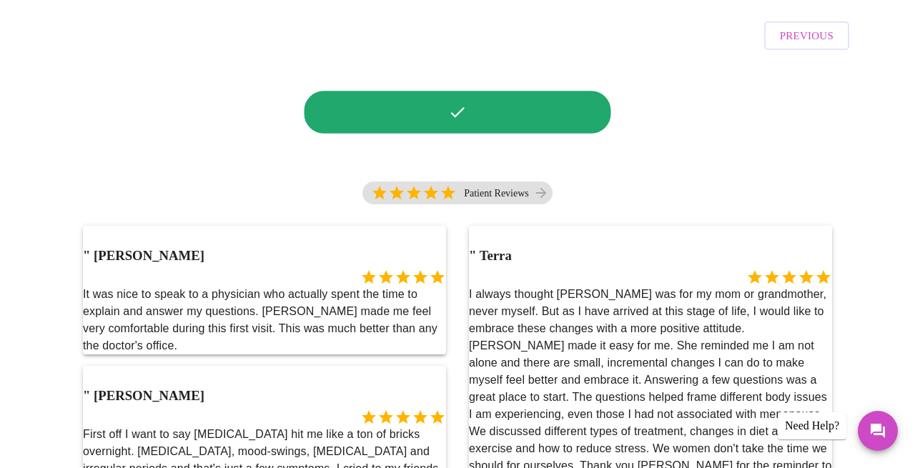
scroll to position [455, 0]
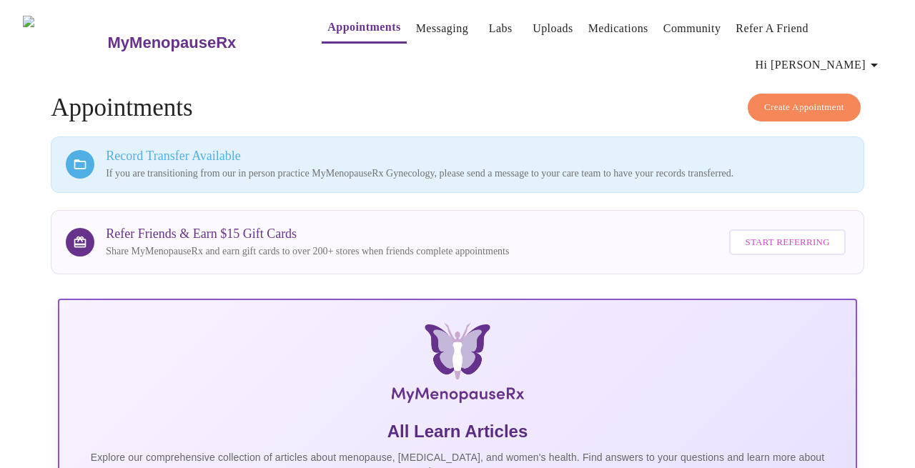
click at [416, 31] on link "Messaging" at bounding box center [442, 29] width 52 height 20
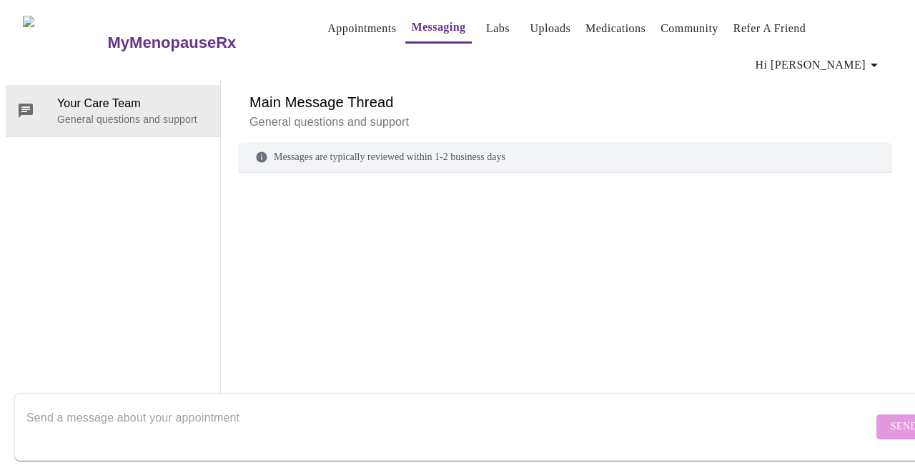
click at [476, 91] on h6 "Main Message Thread" at bounding box center [564, 102] width 631 height 23
click at [486, 31] on link "Labs" at bounding box center [498, 29] width 24 height 20
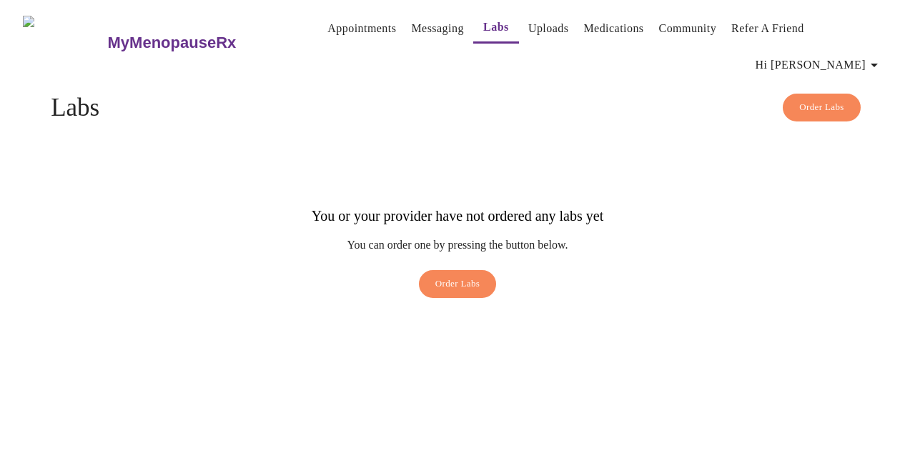
click at [528, 29] on link "Uploads" at bounding box center [548, 29] width 41 height 20
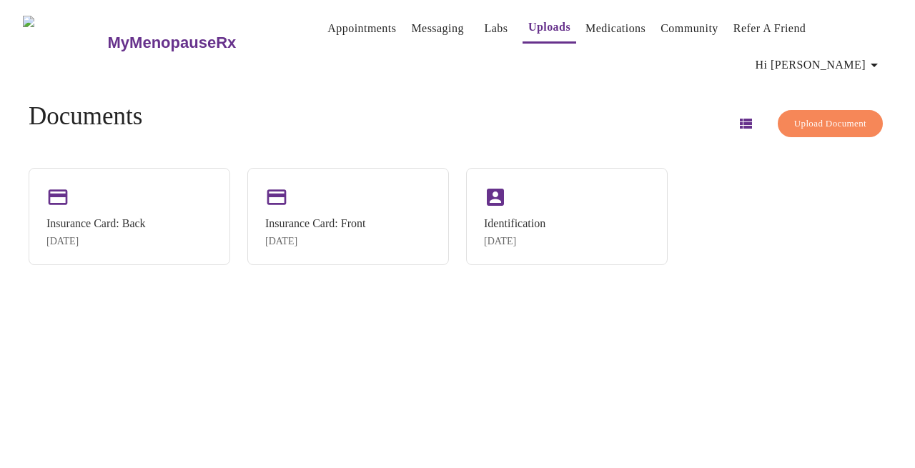
click at [604, 31] on link "Medications" at bounding box center [615, 29] width 60 height 20
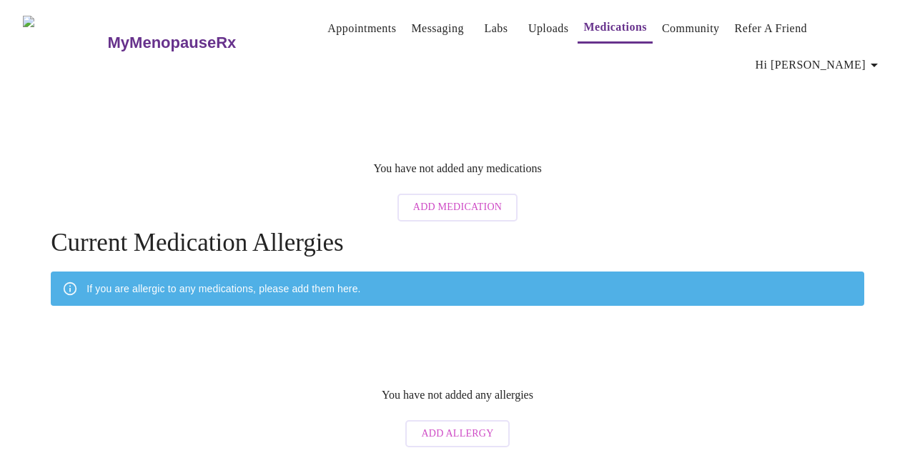
click at [683, 33] on link "Community" at bounding box center [691, 29] width 58 height 20
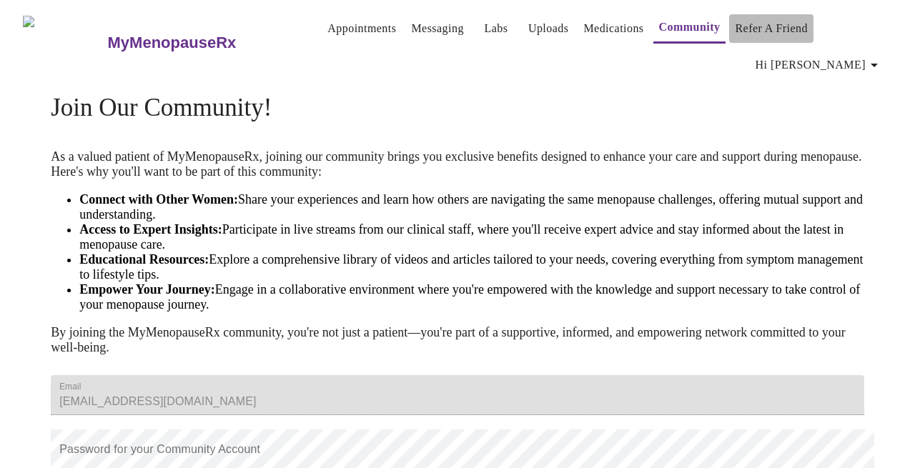
click at [758, 31] on link "Refer a Friend" at bounding box center [771, 29] width 73 height 20
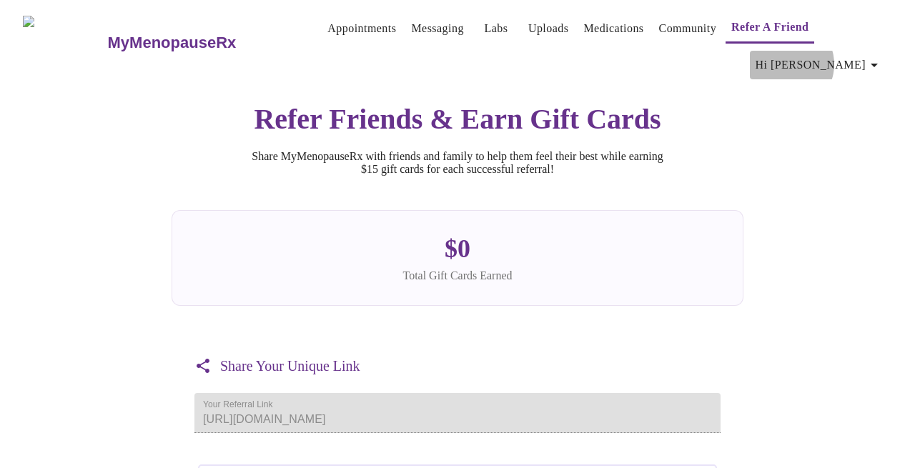
click at [850, 55] on span "Hi [PERSON_NAME]" at bounding box center [819, 65] width 127 height 20
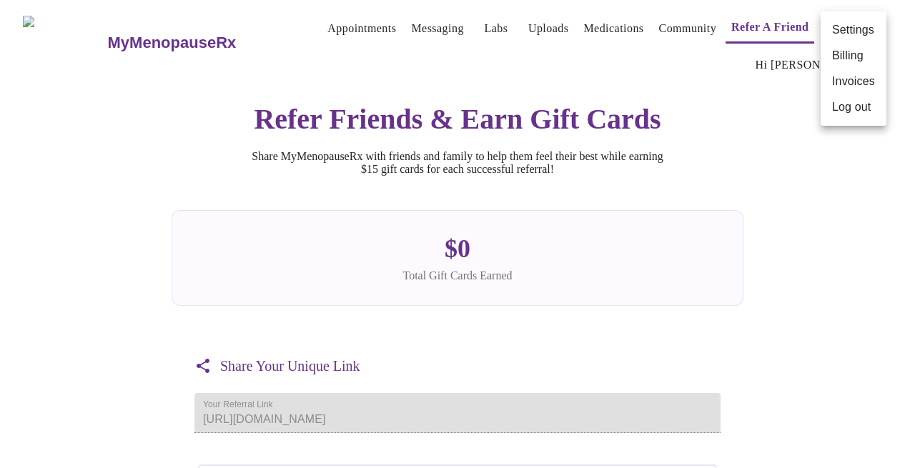
click at [819, 222] on div at bounding box center [457, 234] width 915 height 468
click at [842, 55] on span "Hi [PERSON_NAME]" at bounding box center [819, 65] width 127 height 20
click at [858, 106] on li "Log out" at bounding box center [854, 107] width 66 height 26
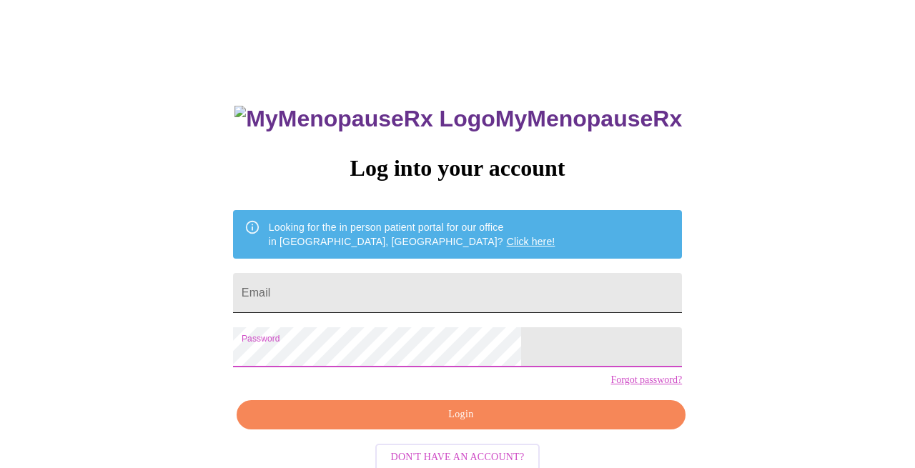
scroll to position [18, 0]
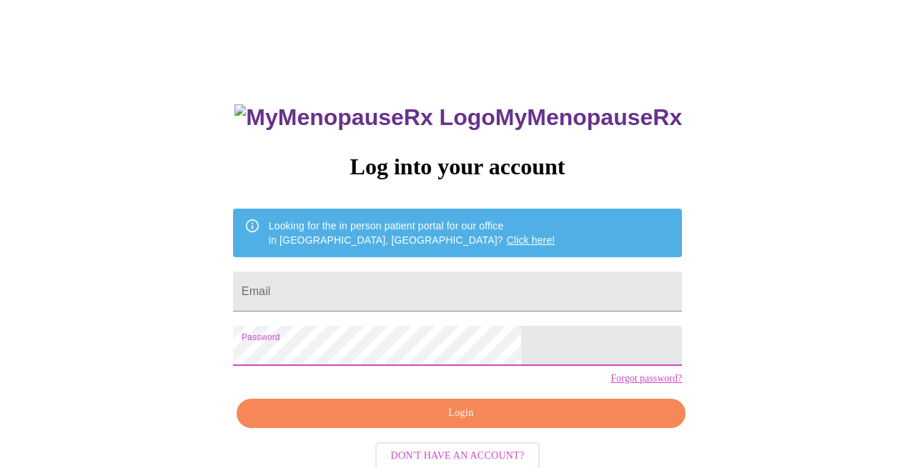
click at [507, 234] on link "Click here!" at bounding box center [531, 239] width 49 height 11
